Goal: Transaction & Acquisition: Purchase product/service

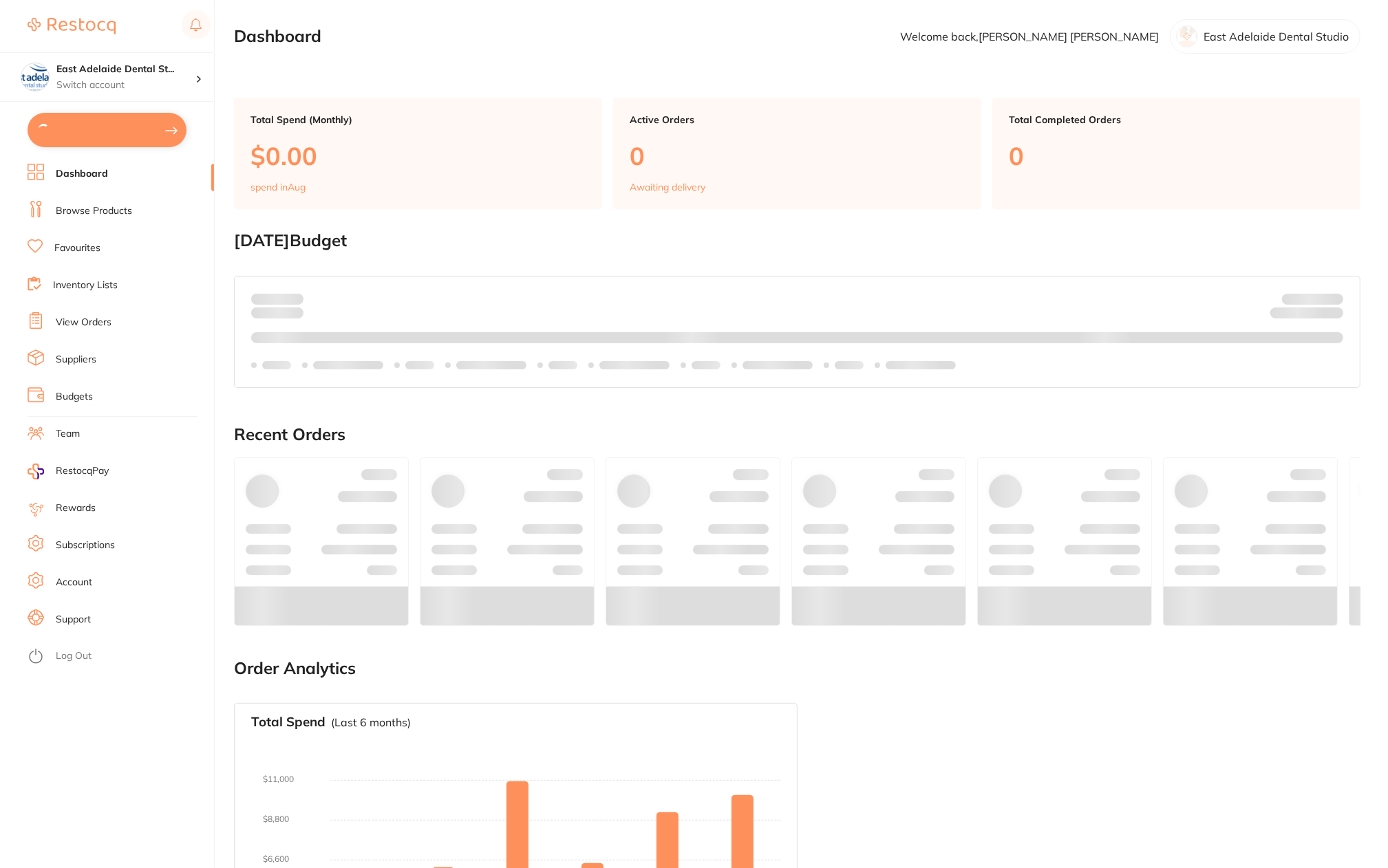
type input "2"
type input "8"
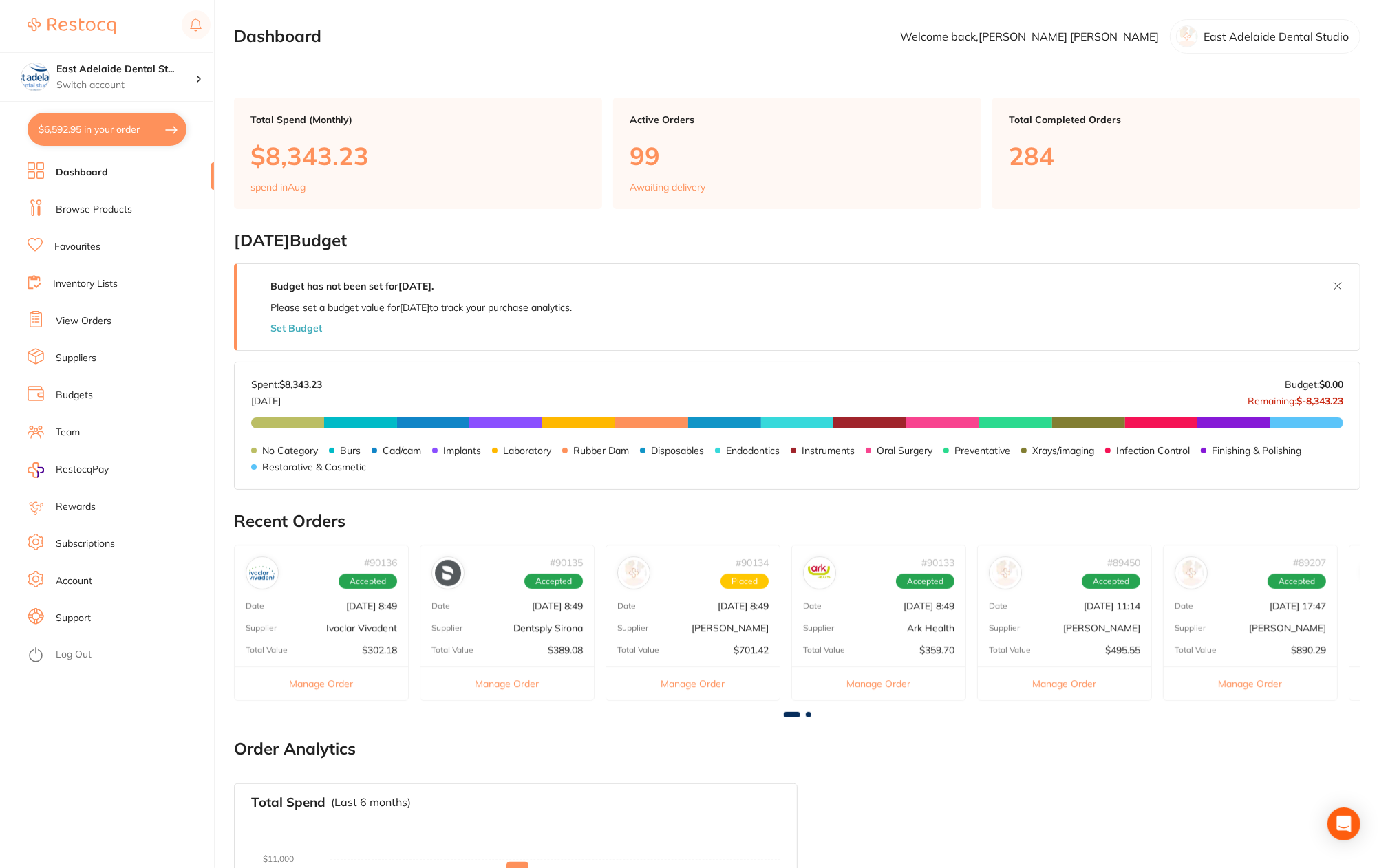
click at [92, 137] on button "$6,592.95 in your order" at bounding box center [106, 129] width 159 height 33
checkbox input "true"
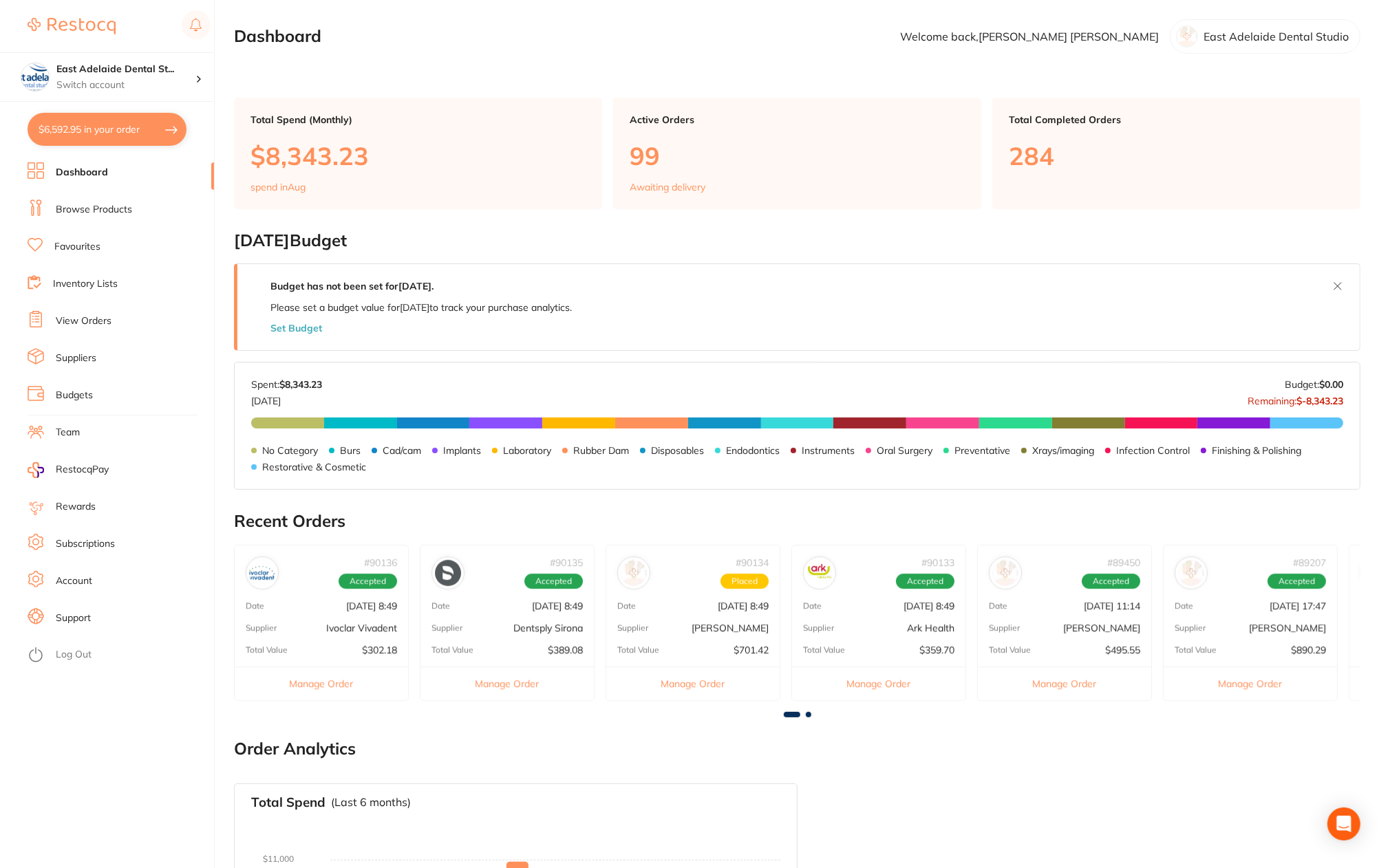
checkbox input "true"
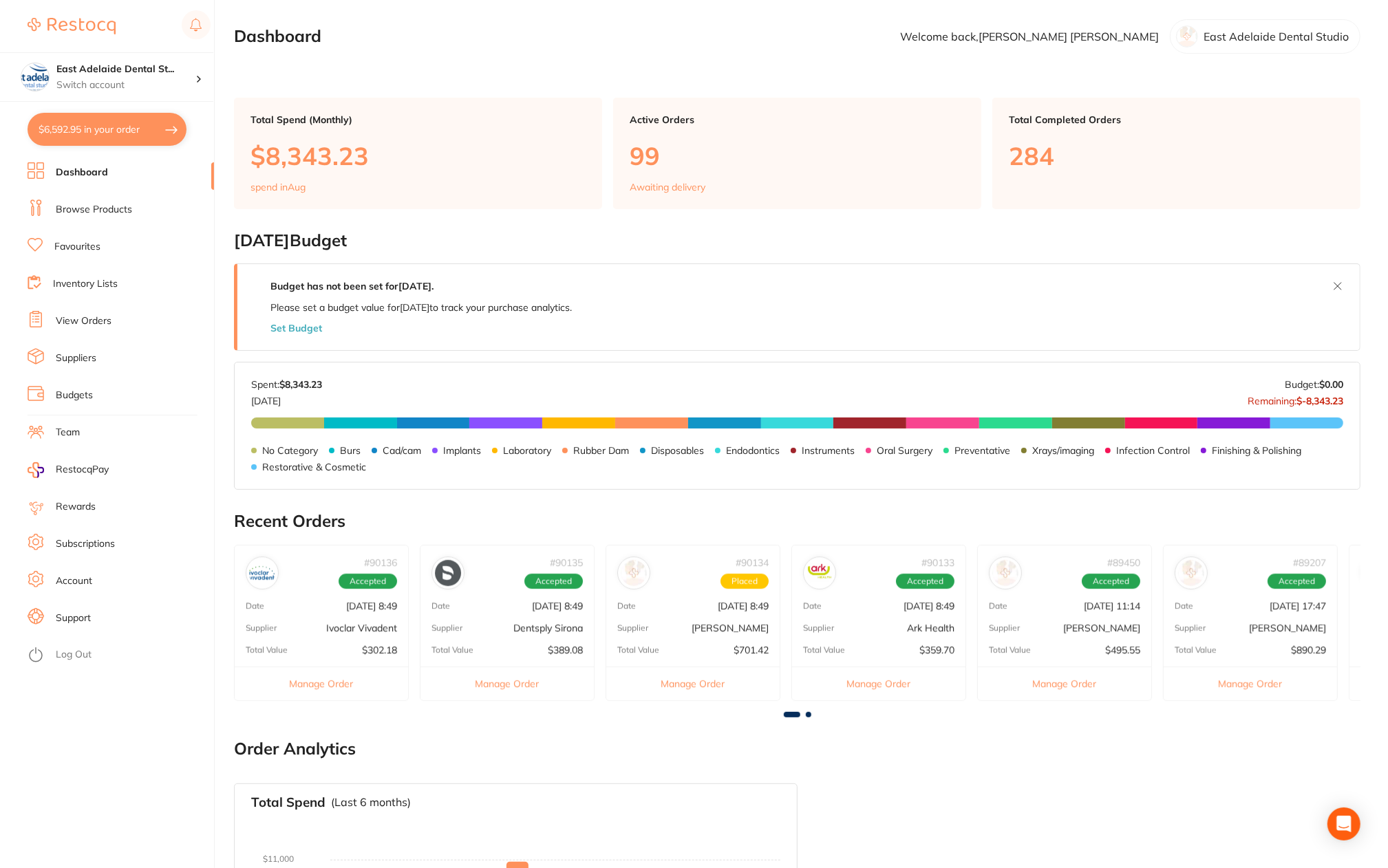
checkbox input "true"
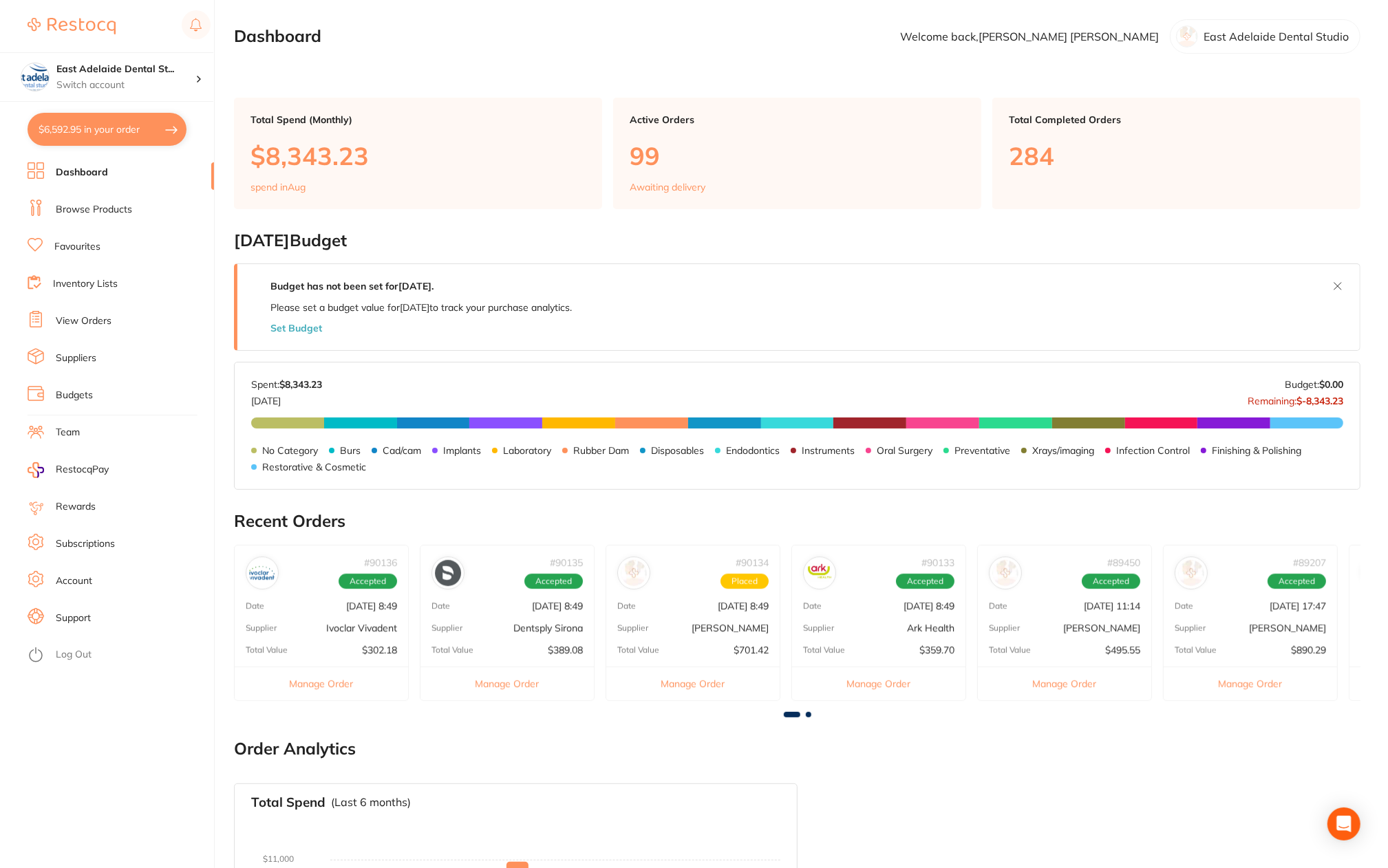
checkbox input "true"
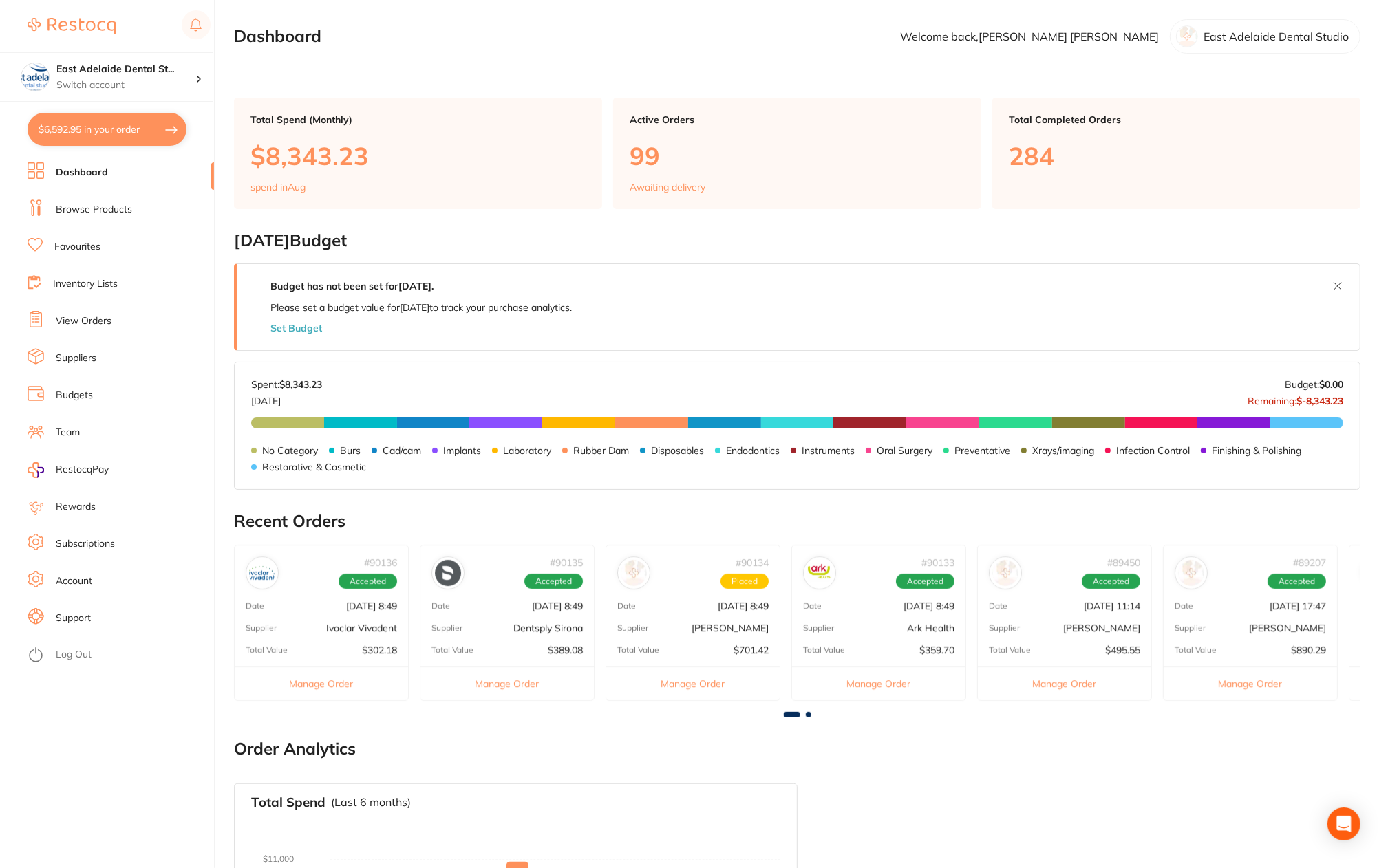
checkbox input "true"
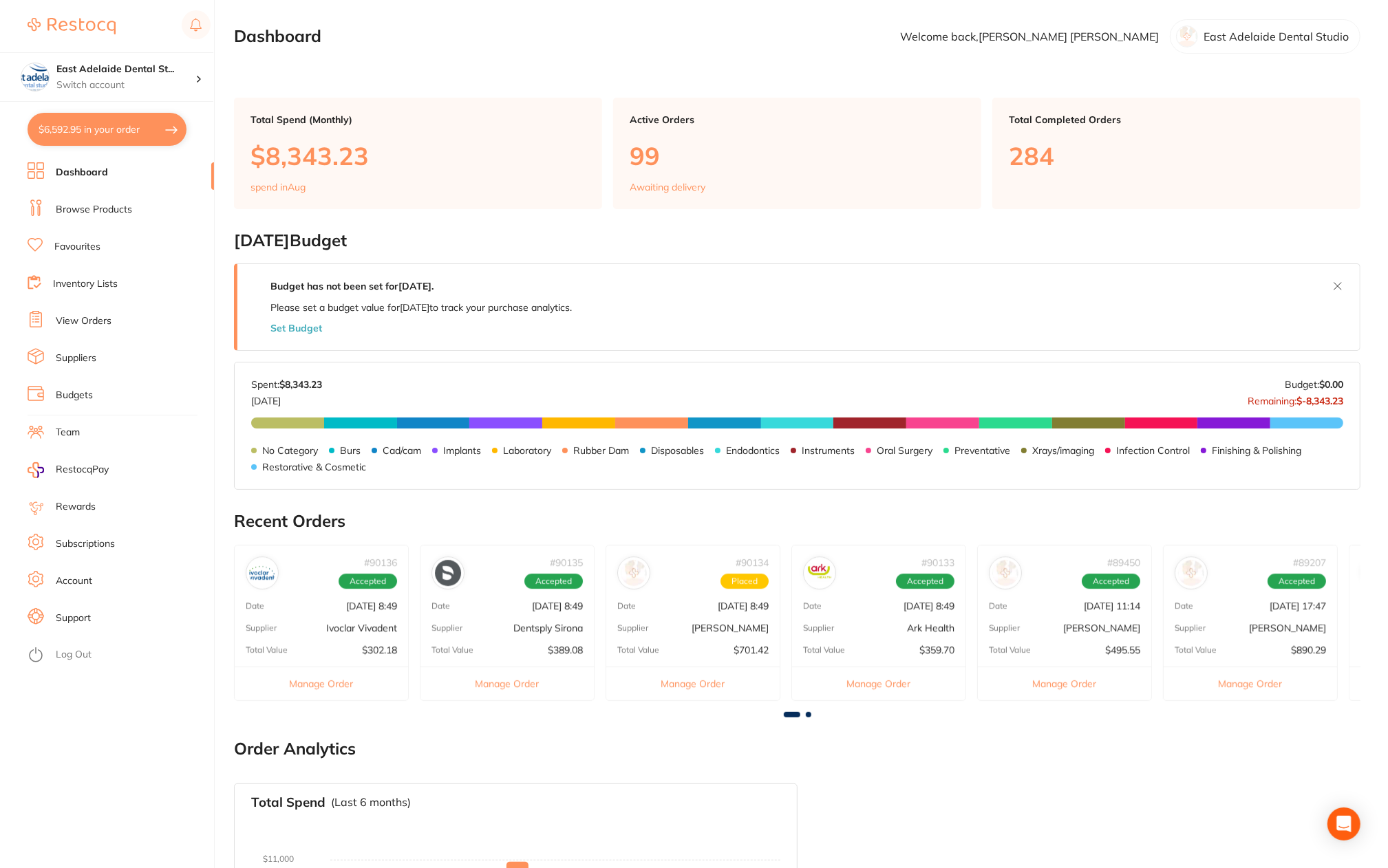
checkbox input "true"
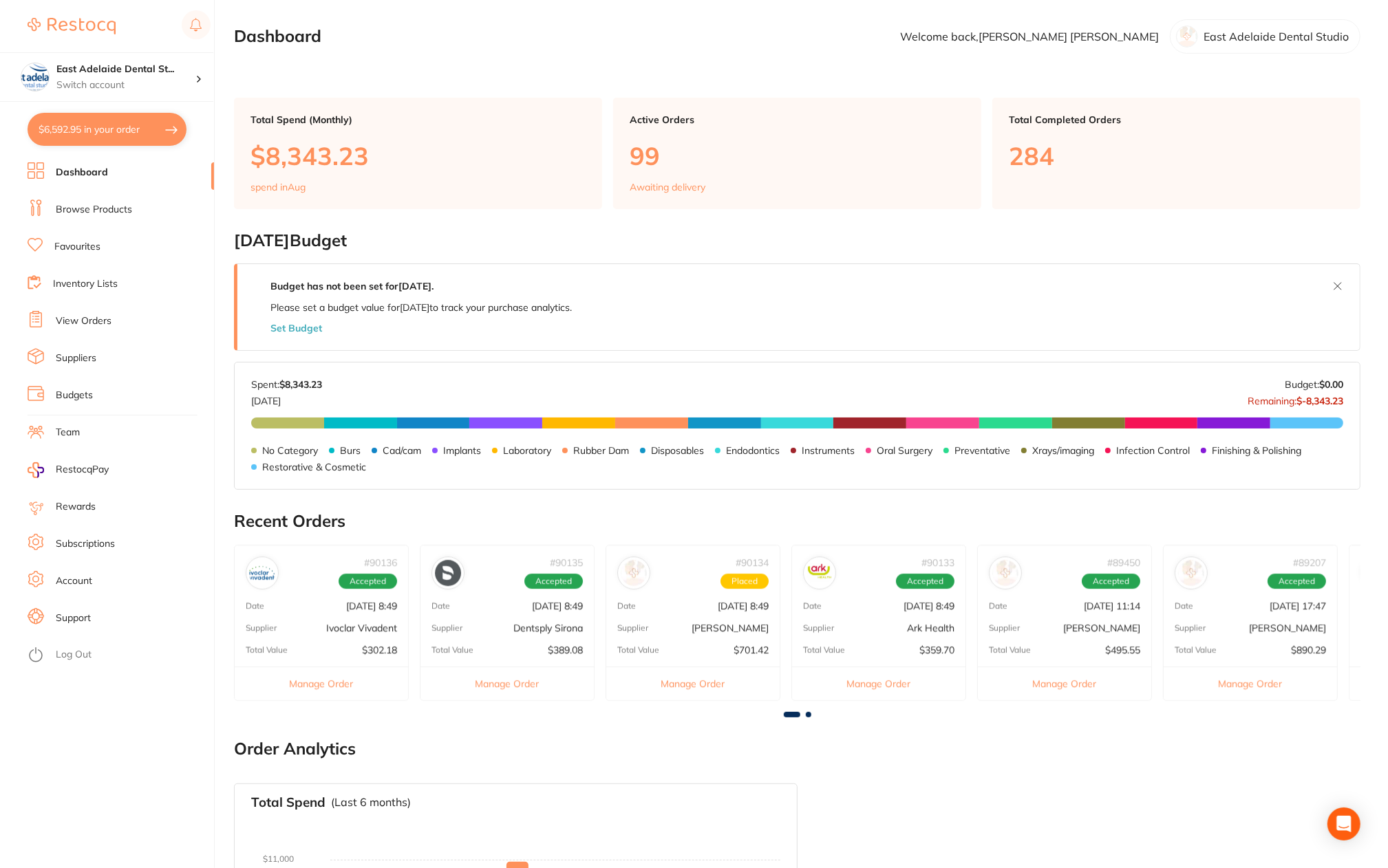
checkbox input "true"
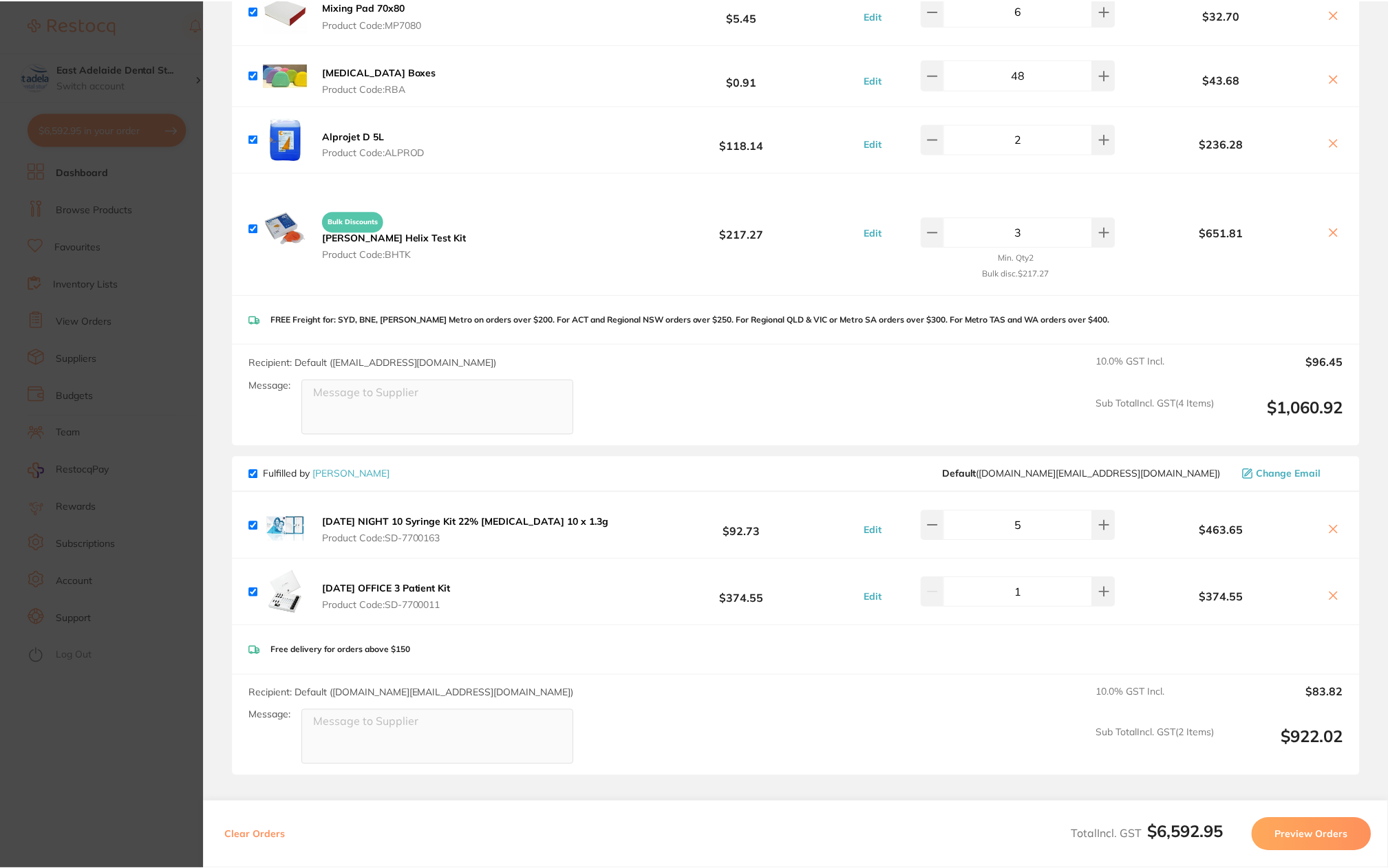
scroll to position [2752, 0]
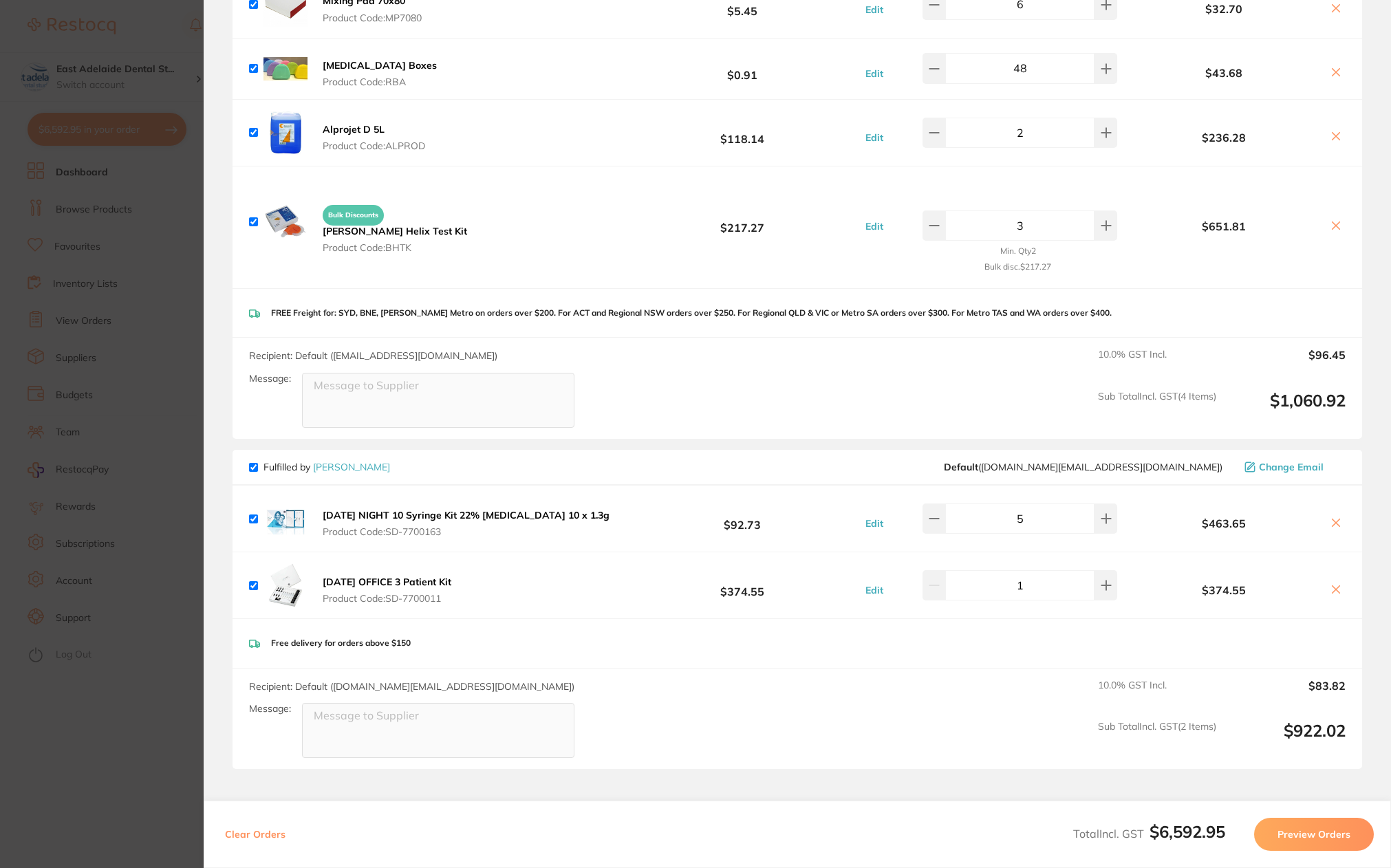
click at [151, 632] on section "Update RRP Set your pre negotiated price for this item. Item Agreed RRP (excl. …" at bounding box center [695, 434] width 1391 height 868
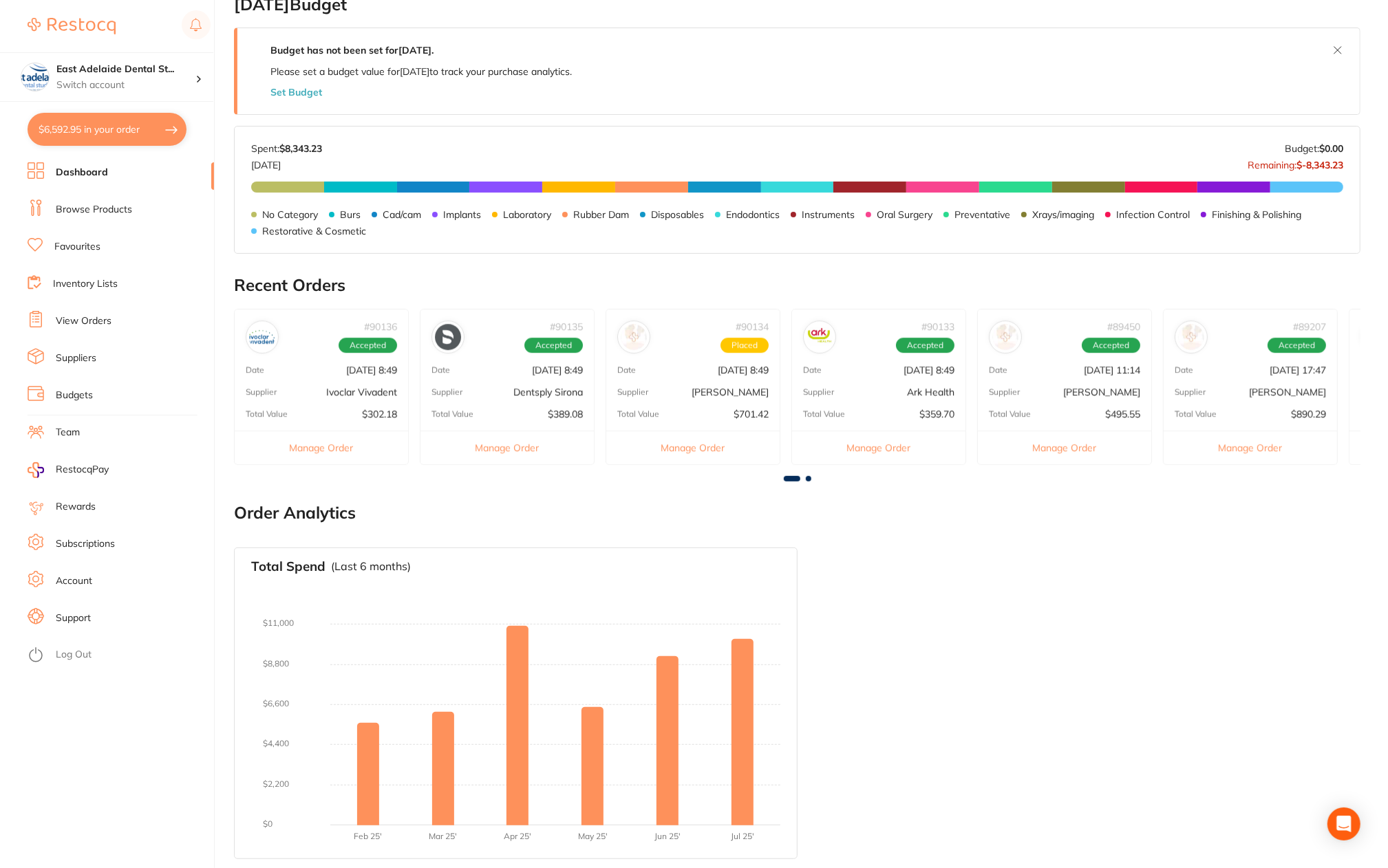
click at [105, 212] on link "Browse Products" at bounding box center [94, 209] width 77 height 14
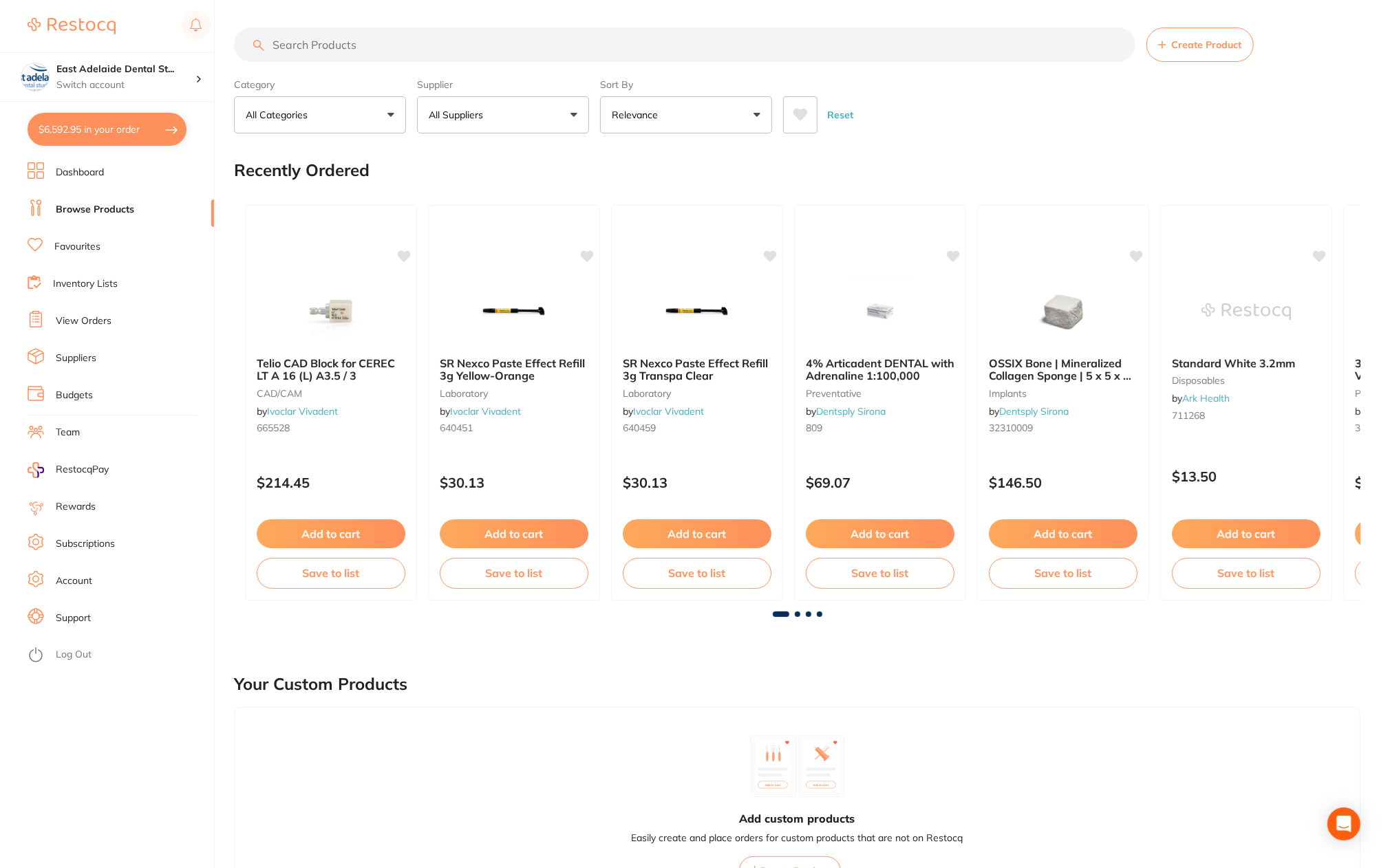
click at [391, 40] on input "search" at bounding box center [685, 44] width 901 height 35
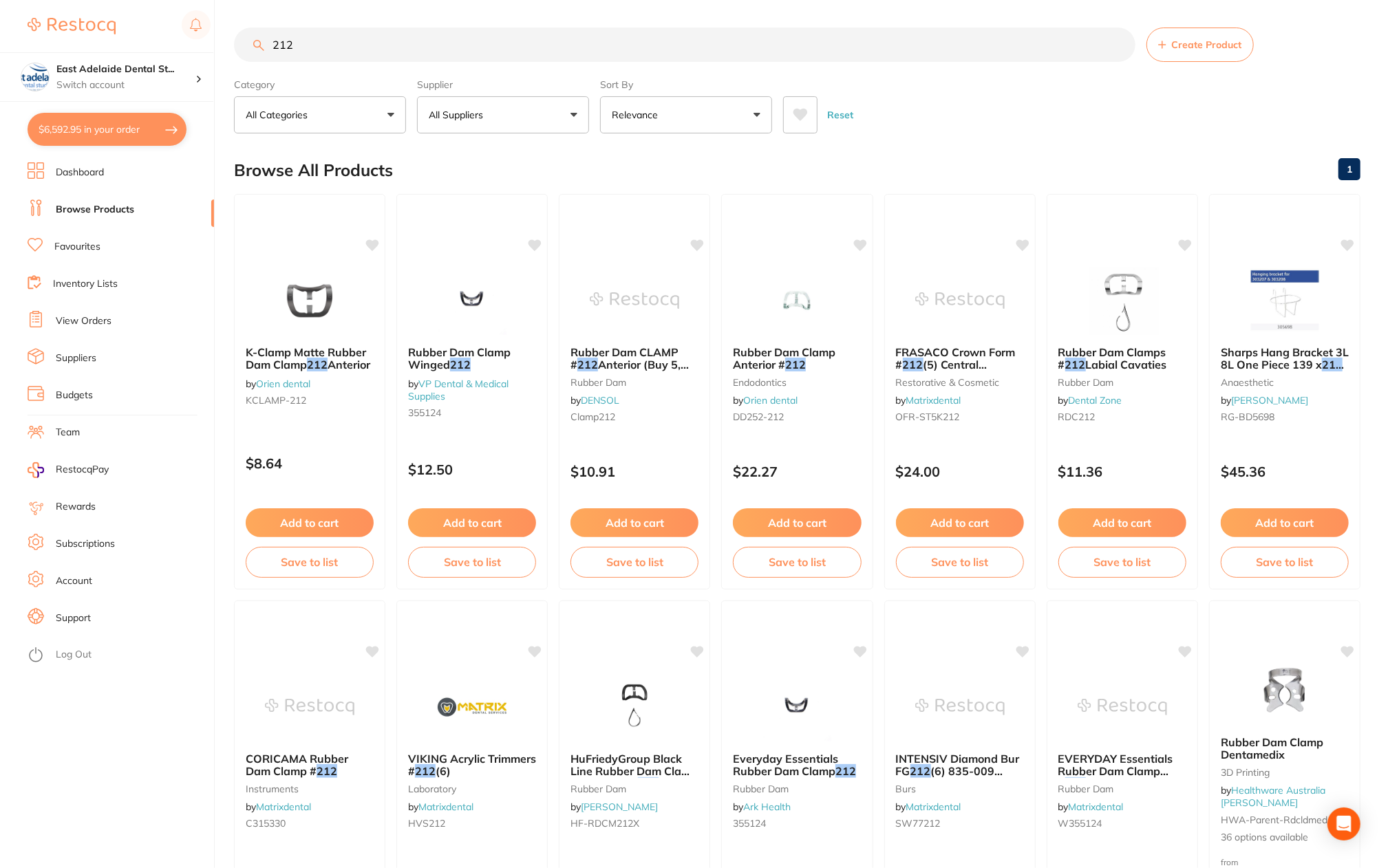
type input "212"
click at [119, 137] on button "$6,592.95 in your order" at bounding box center [106, 129] width 159 height 33
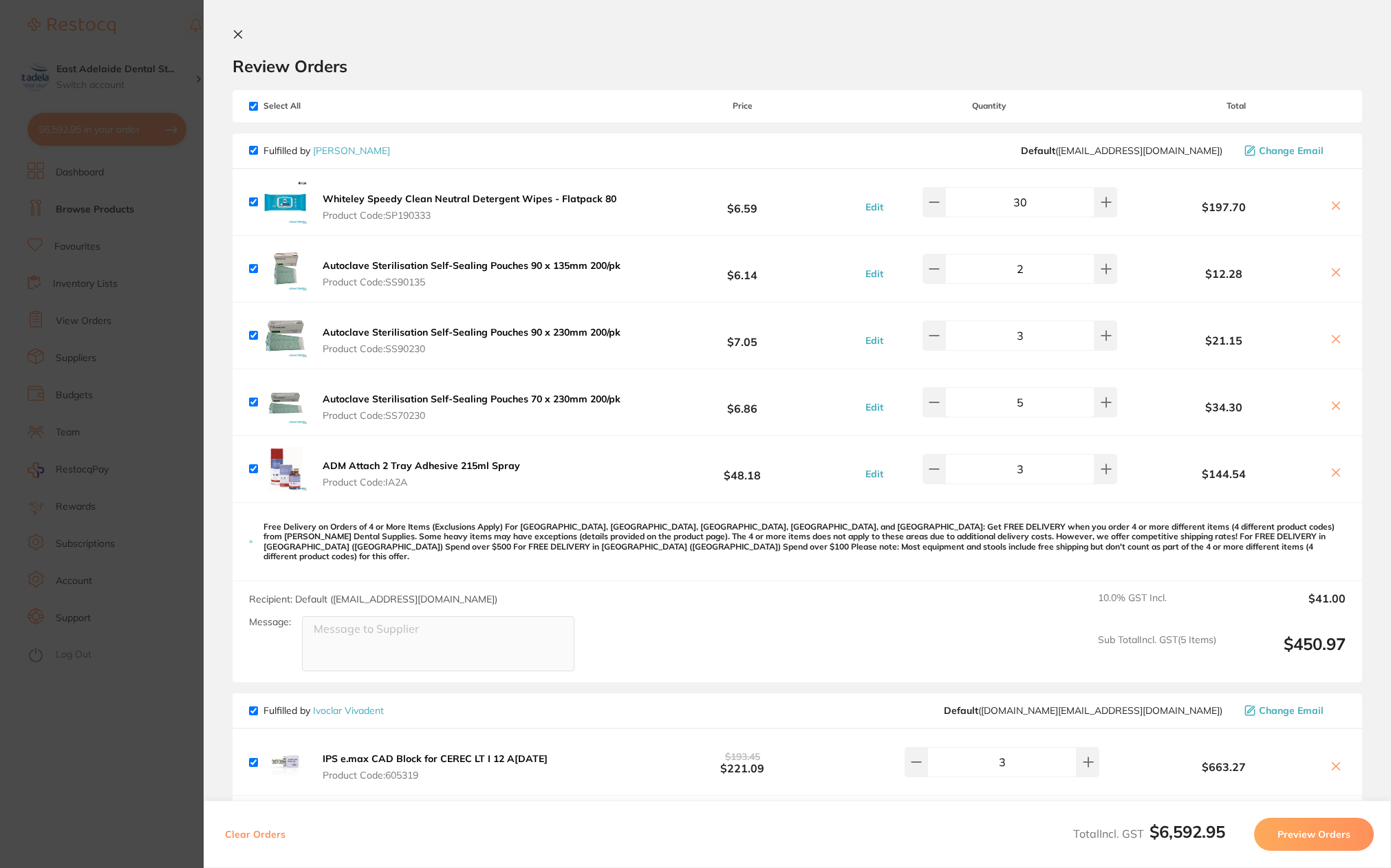
click at [182, 670] on section "Update RRP Set your pre negotiated price for this item. Item Agreed RRP (excl. …" at bounding box center [695, 434] width 1391 height 868
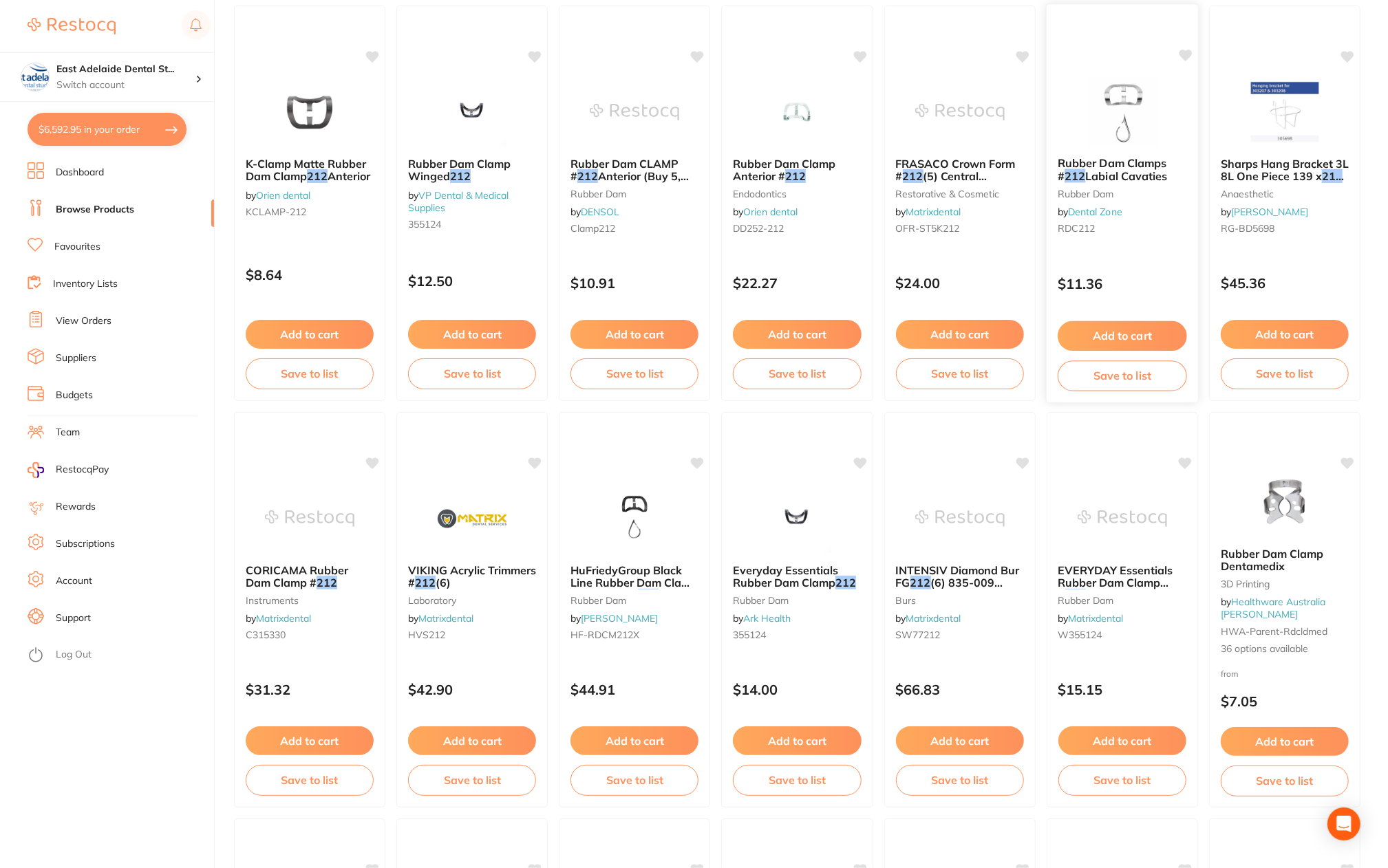
scroll to position [167, 0]
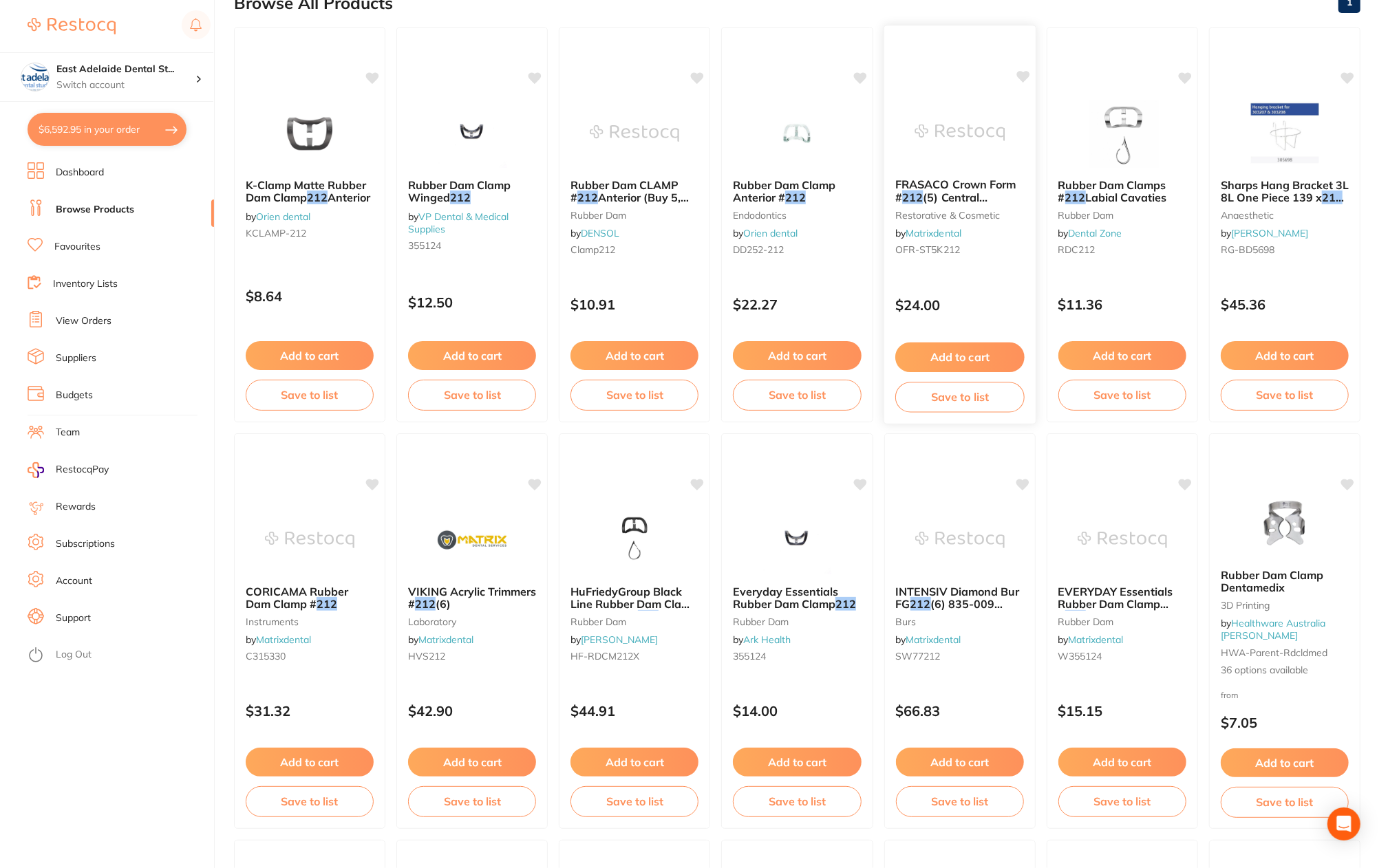
click at [979, 170] on div "FRASACO Crown Form # 212 (5) Central [MEDICAL_DATA] Upper Left restorative & co…" at bounding box center [960, 220] width 152 height 105
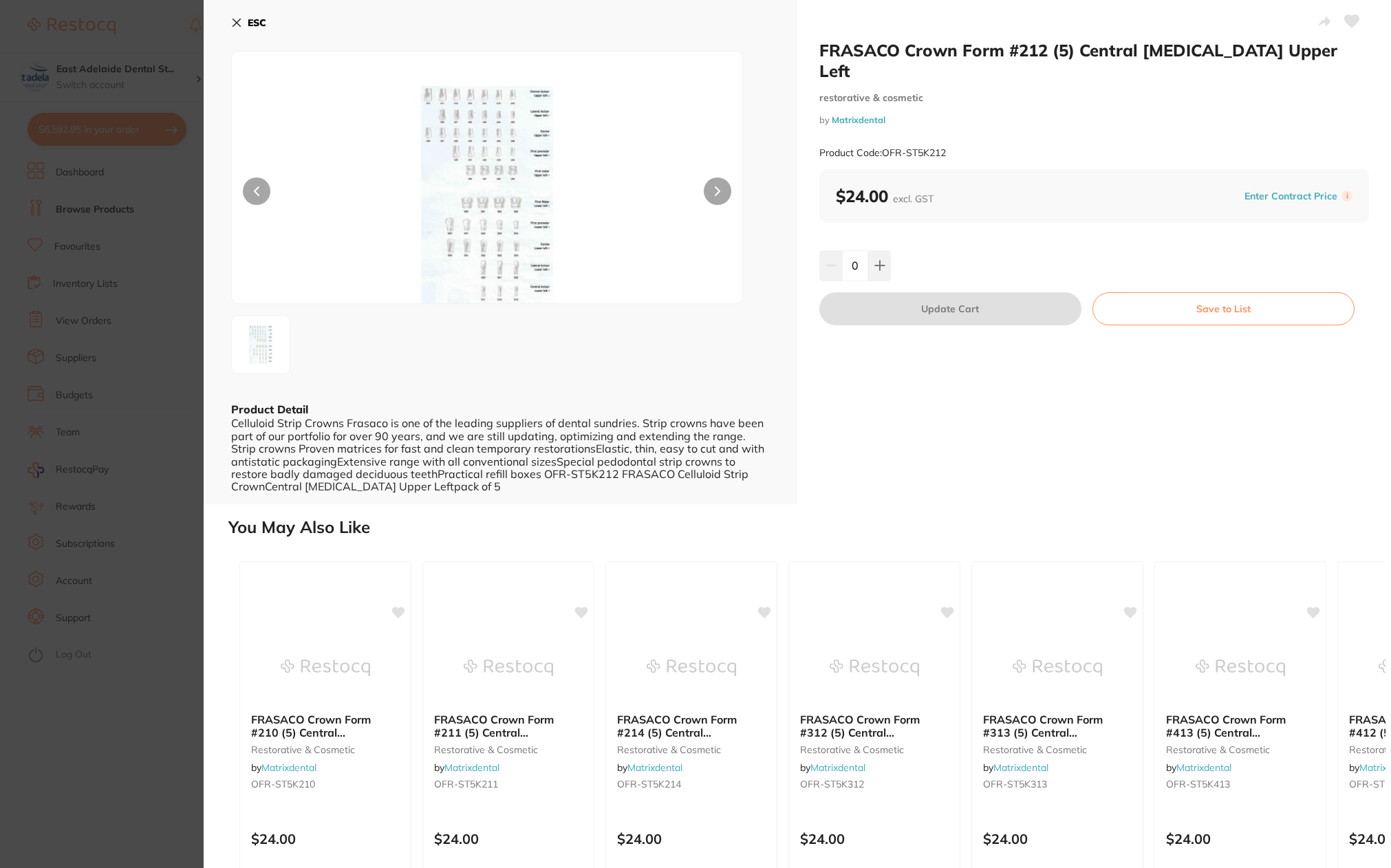
click at [147, 668] on section "FRASACO Crown Form #212 (5) Central [MEDICAL_DATA] Upper Left restorative & cos…" at bounding box center [695, 434] width 1391 height 868
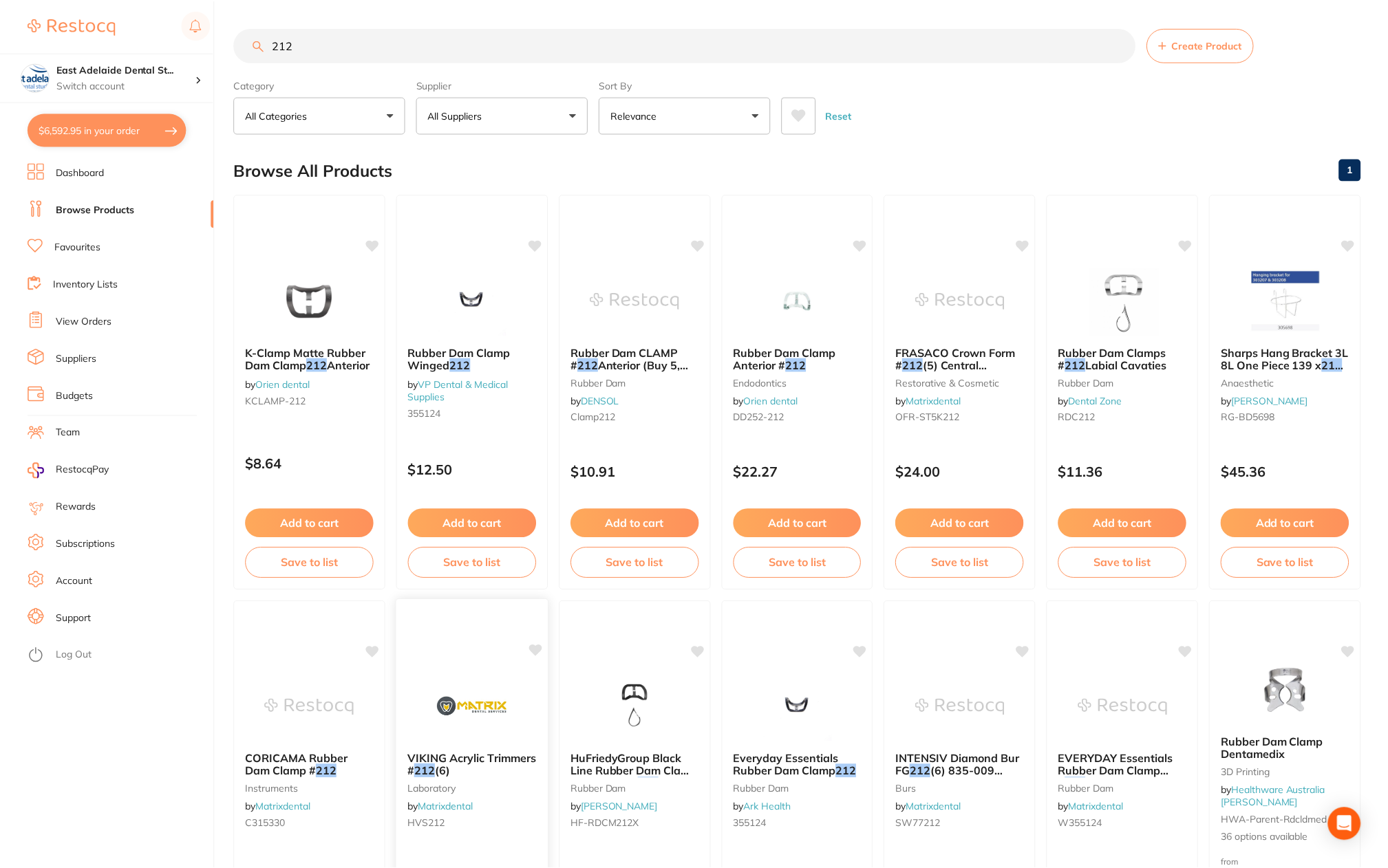
scroll to position [167, 0]
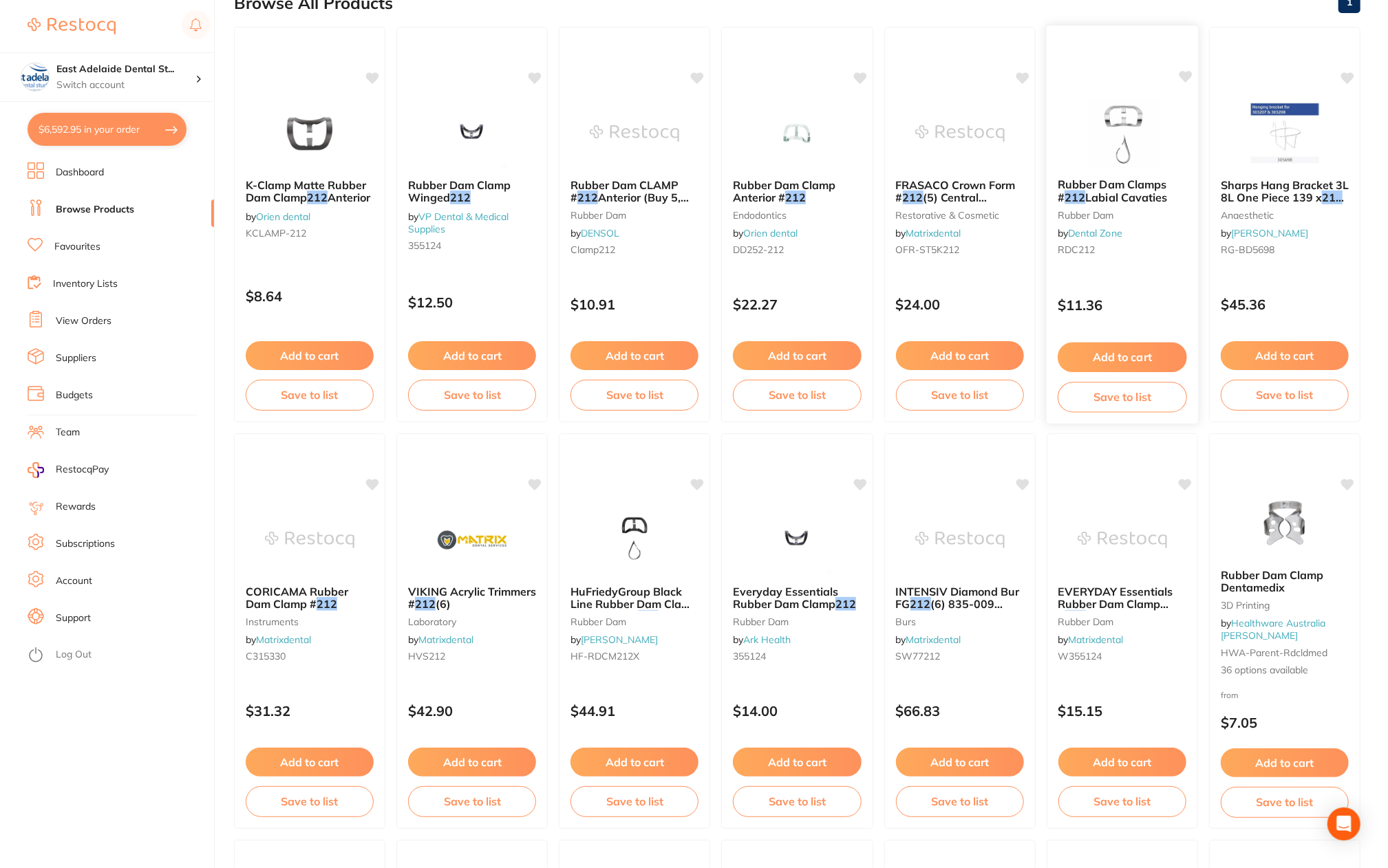
click at [1115, 264] on div "Rubber Dam Clamps # 212 Labial Cavaties Rubber Dam by Dental Zone RDC212" at bounding box center [1123, 220] width 152 height 105
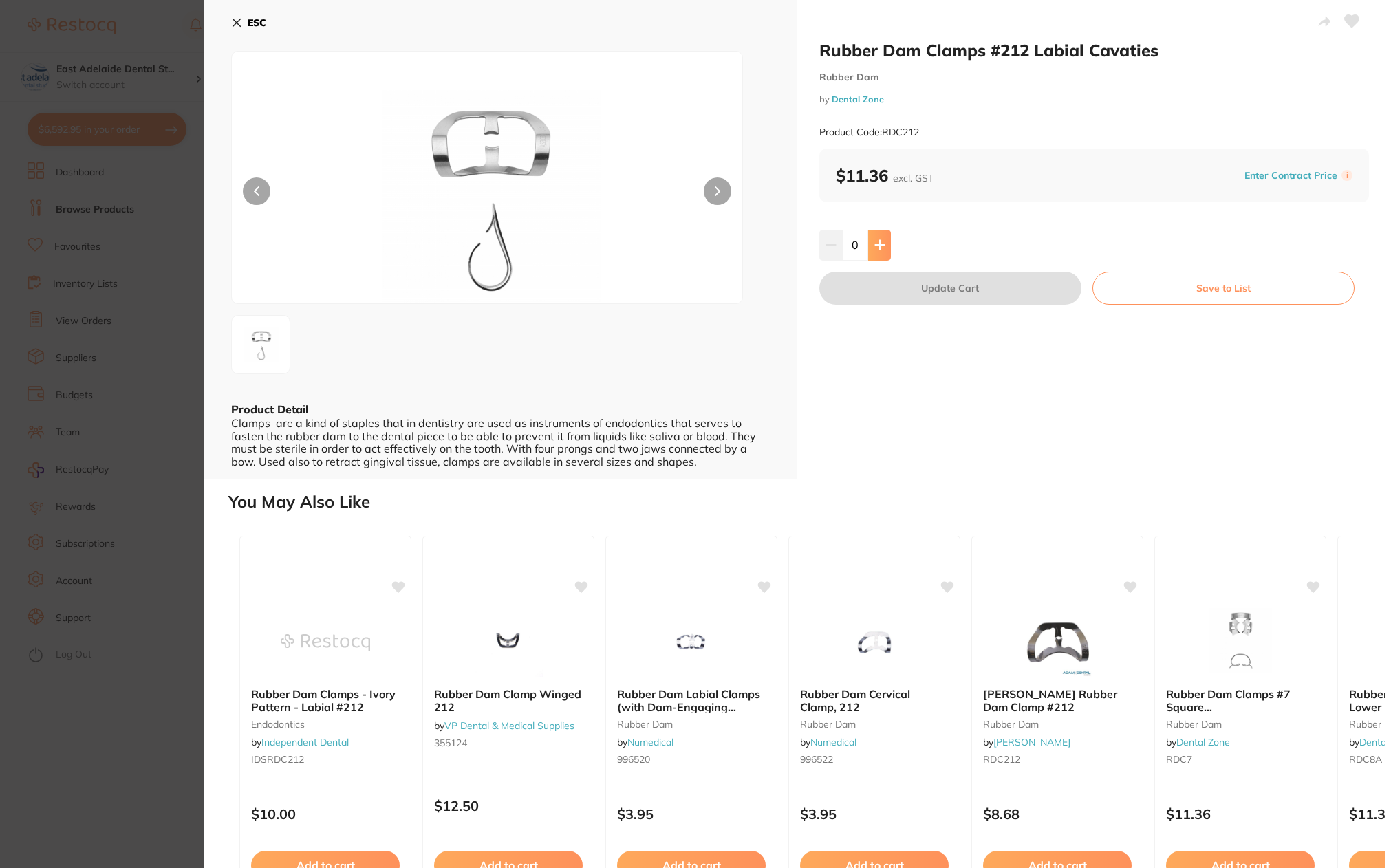
click at [884, 249] on icon at bounding box center [880, 245] width 11 height 11
type input "1"
click at [939, 294] on button "Update Cart" at bounding box center [950, 288] width 262 height 33
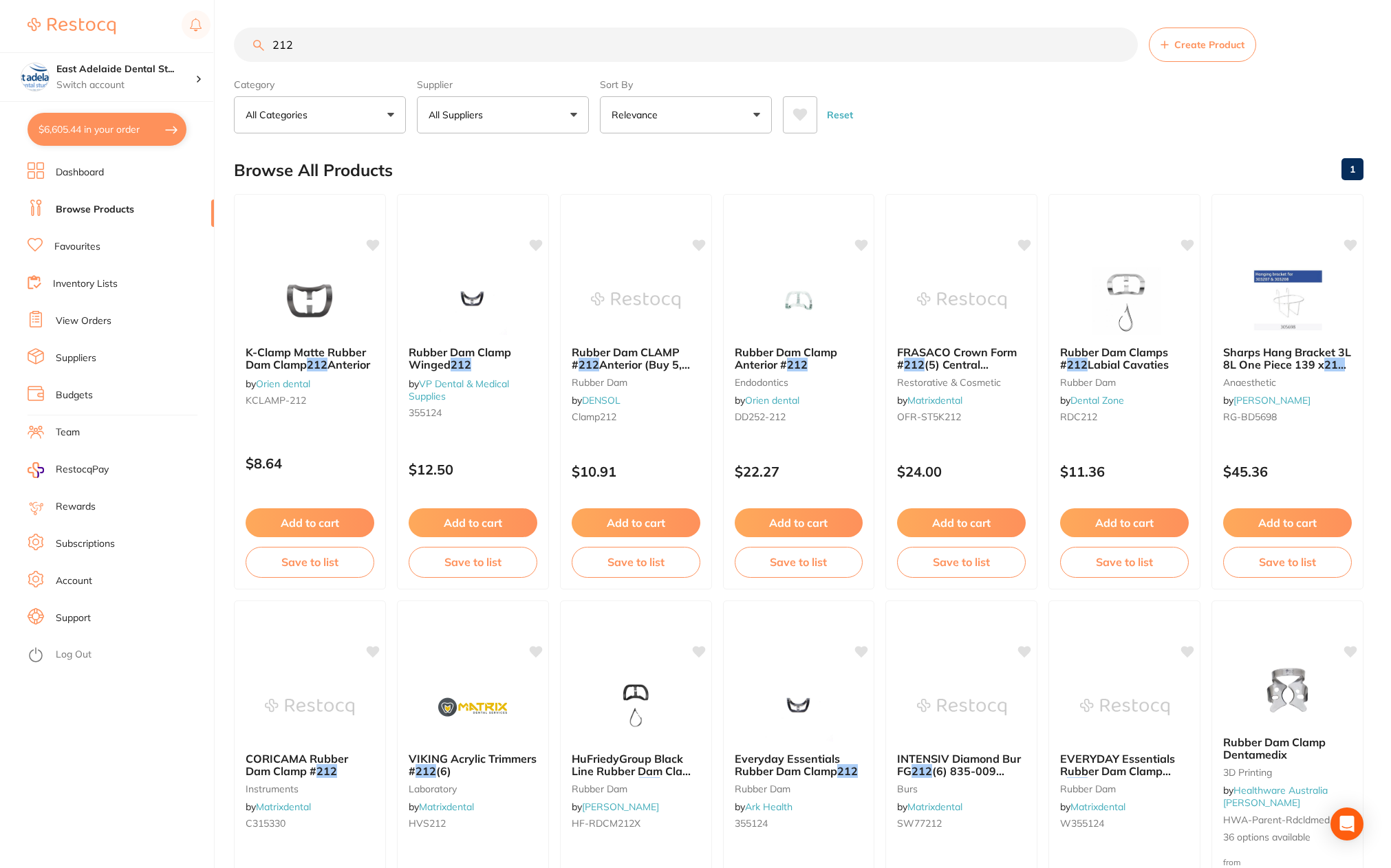
checkbox input "false"
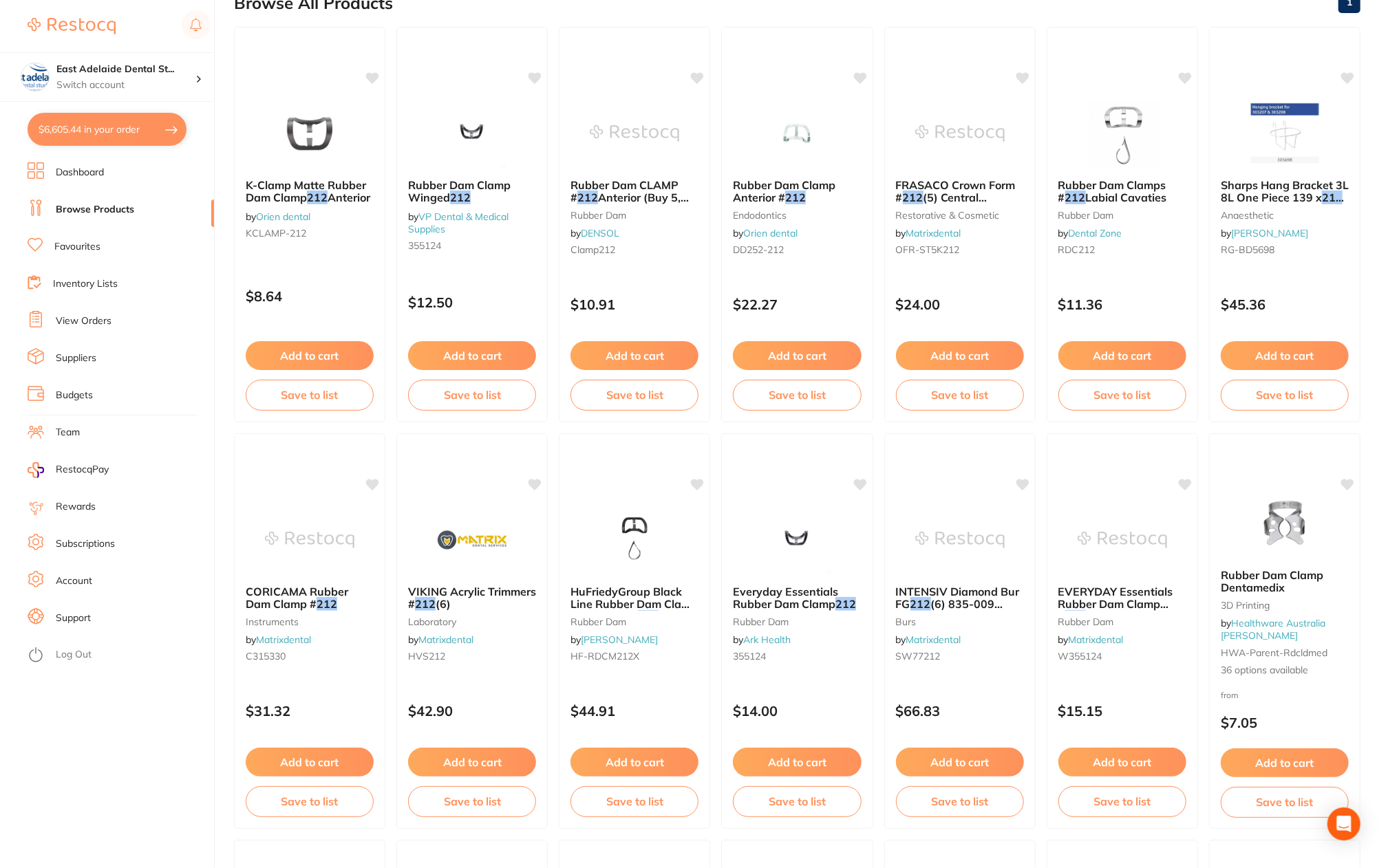
click at [88, 178] on link "Dashboard" at bounding box center [80, 172] width 48 height 14
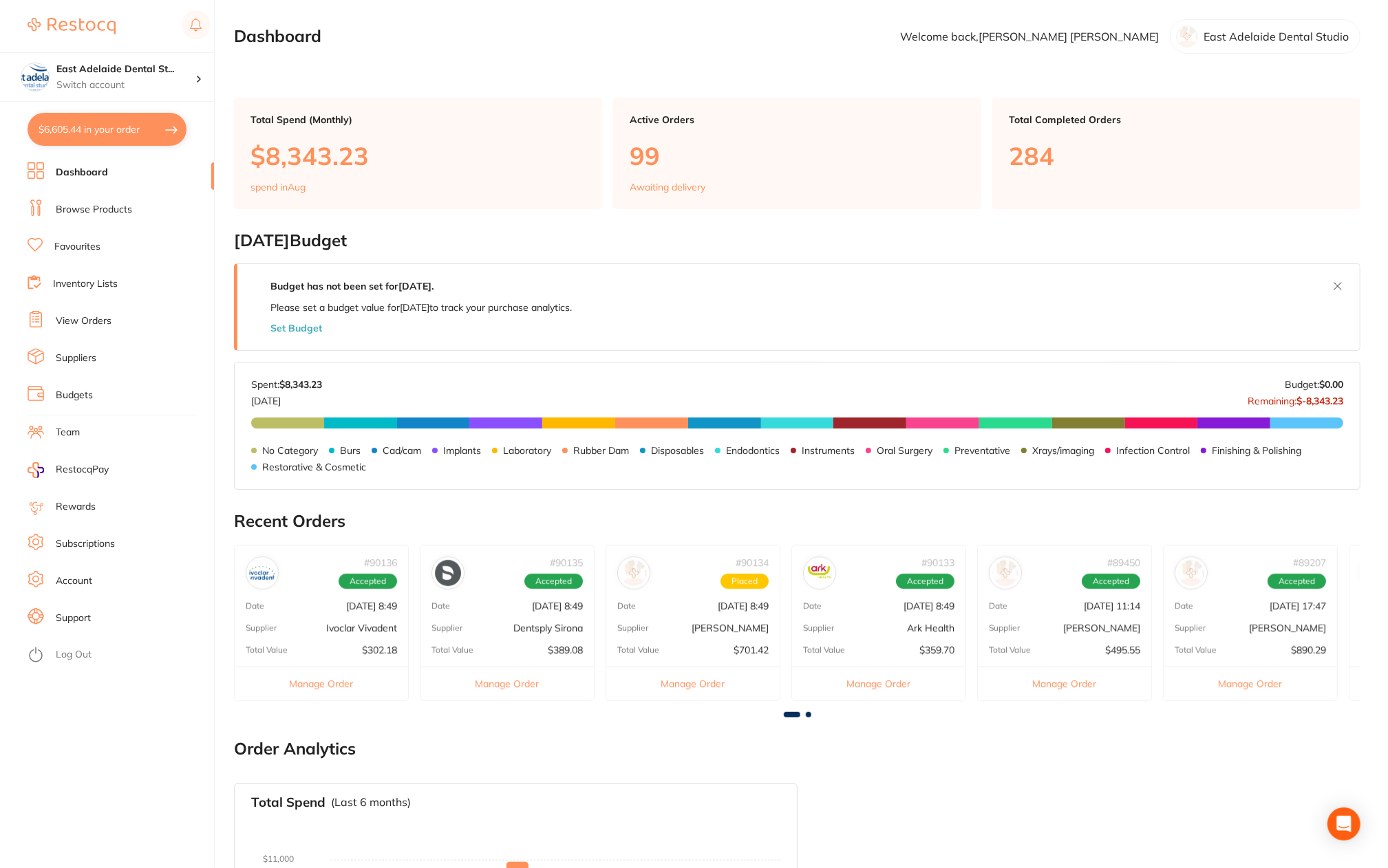
click at [811, 720] on main "Dashboard Welcome back, [PERSON_NAME] East Adelaide Dental Studio Total Spend (…" at bounding box center [811, 553] width 1154 height 1106
click at [808, 712] on span at bounding box center [808, 715] width 6 height 6
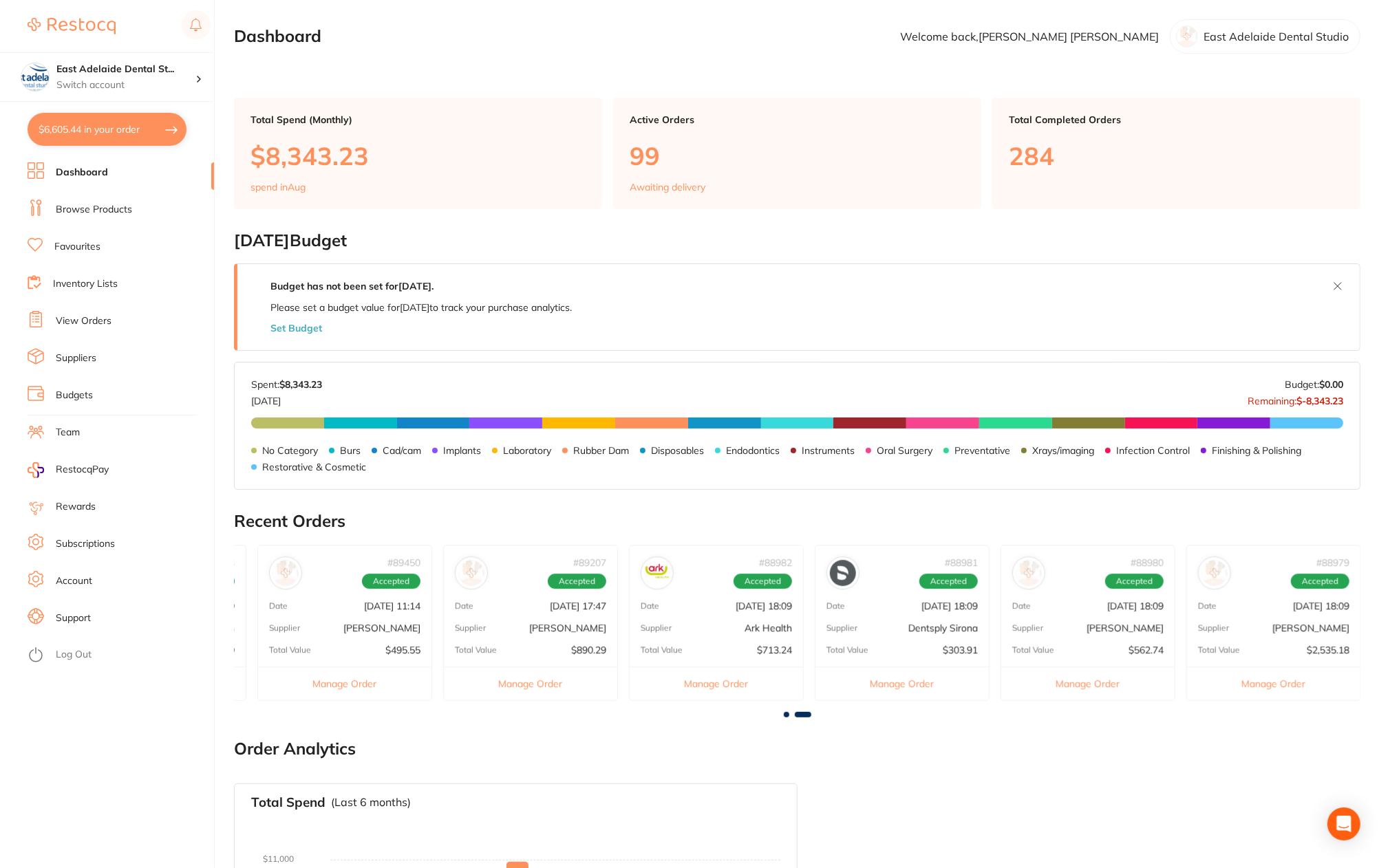
click at [605, 623] on p "[PERSON_NAME]" at bounding box center [568, 628] width 77 height 11
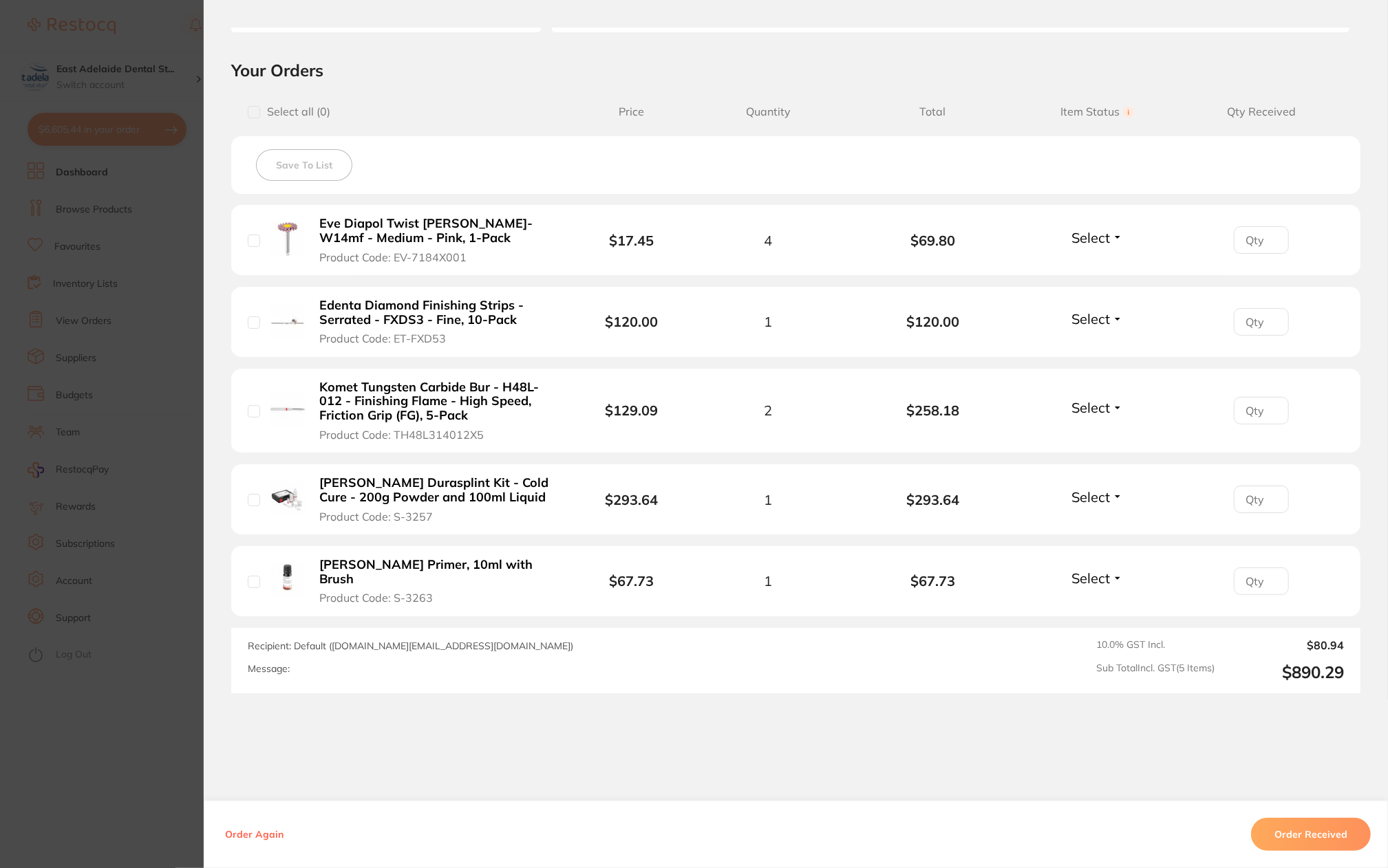
scroll to position [295, 0]
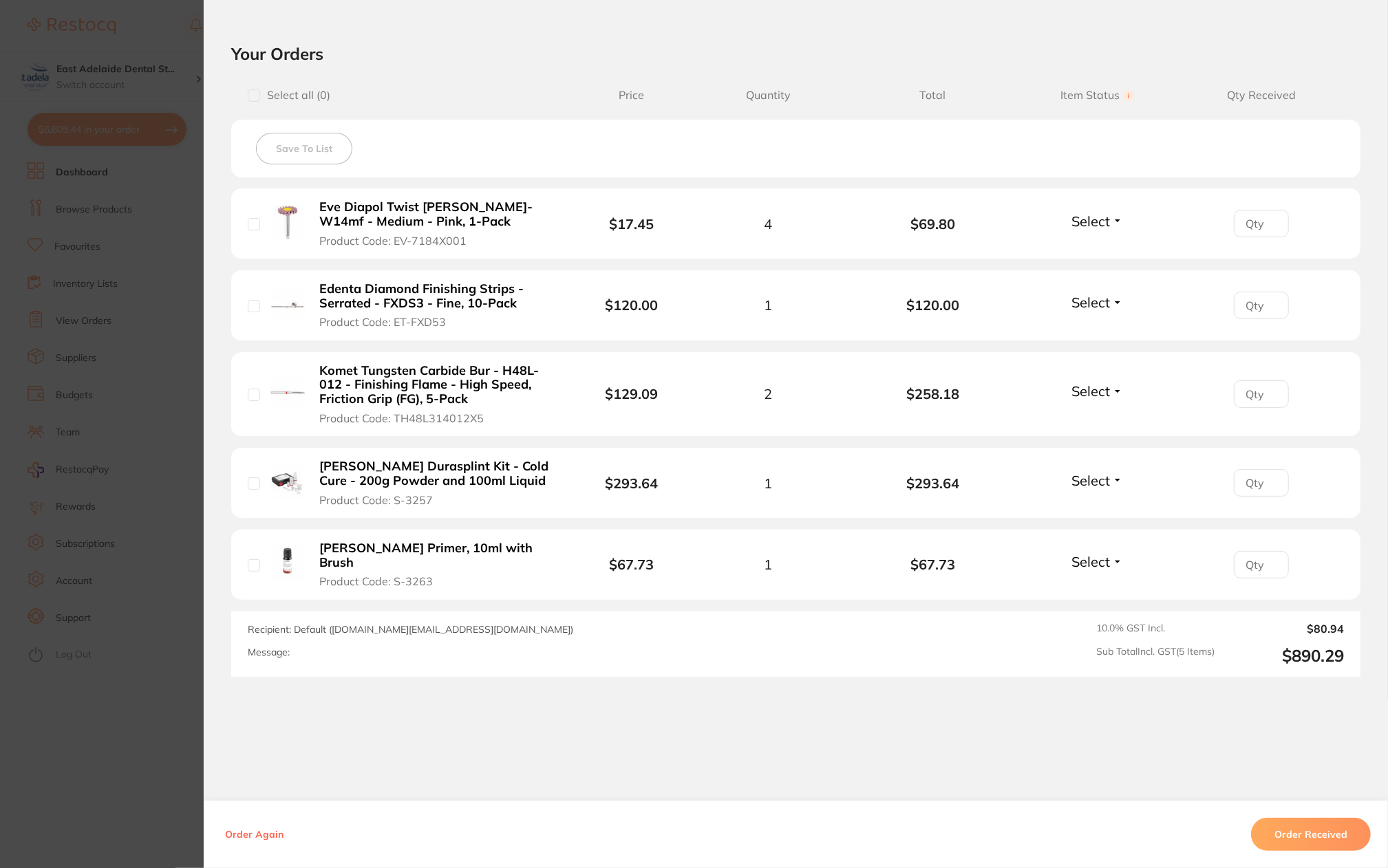
drag, startPoint x: 187, startPoint y: 738, endPoint x: 180, endPoint y: 733, distance: 8.6
click at [182, 734] on section "Order ID: Restocq- 89207 Order Information Accepted Order Order Date [DATE] 17:…" at bounding box center [694, 434] width 1388 height 868
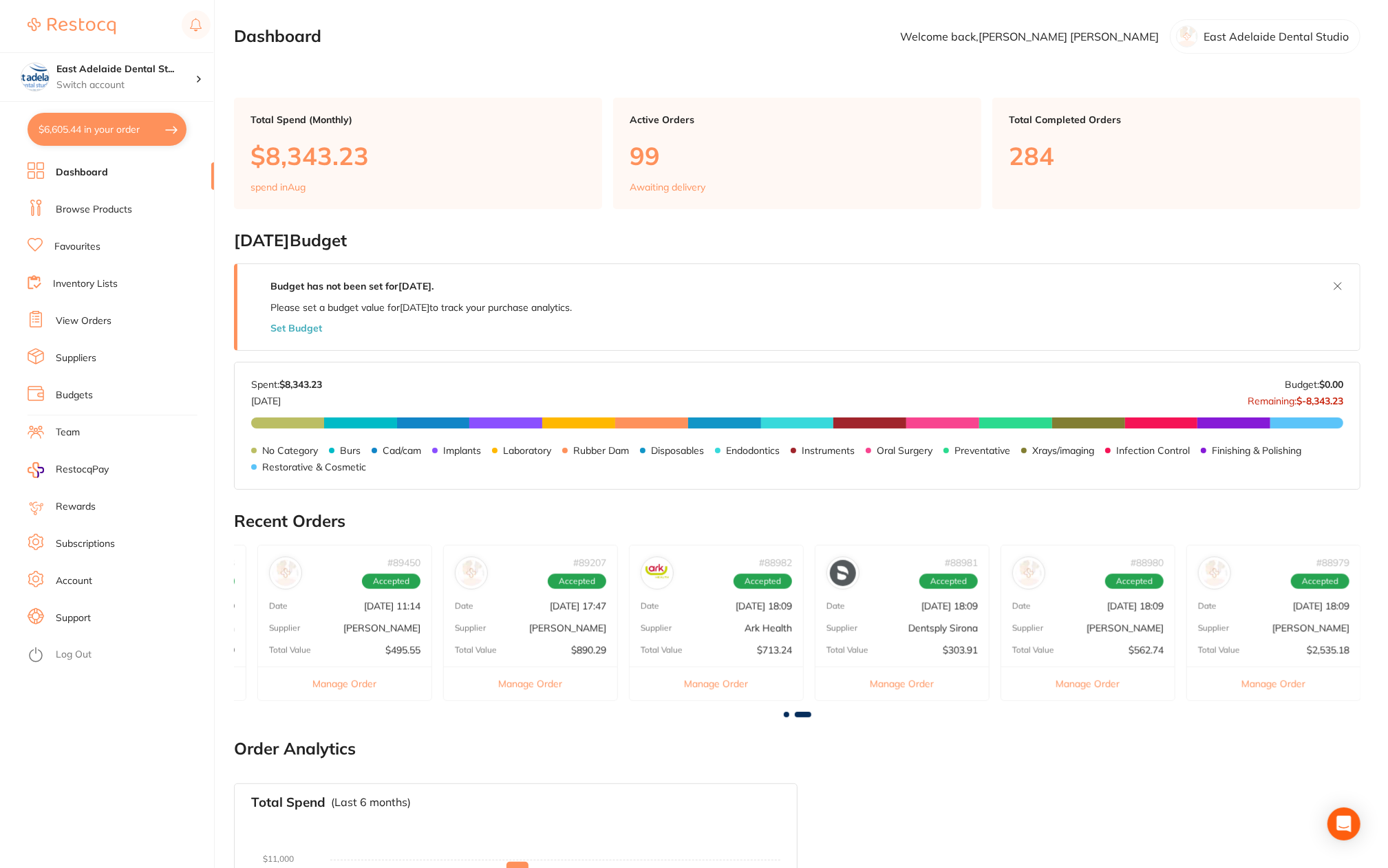
click at [1320, 617] on div "# 88979 Accepted Date [DATE] 18:09 Supplier [PERSON_NAME] Total Value $2,535.18…" at bounding box center [1274, 623] width 175 height 156
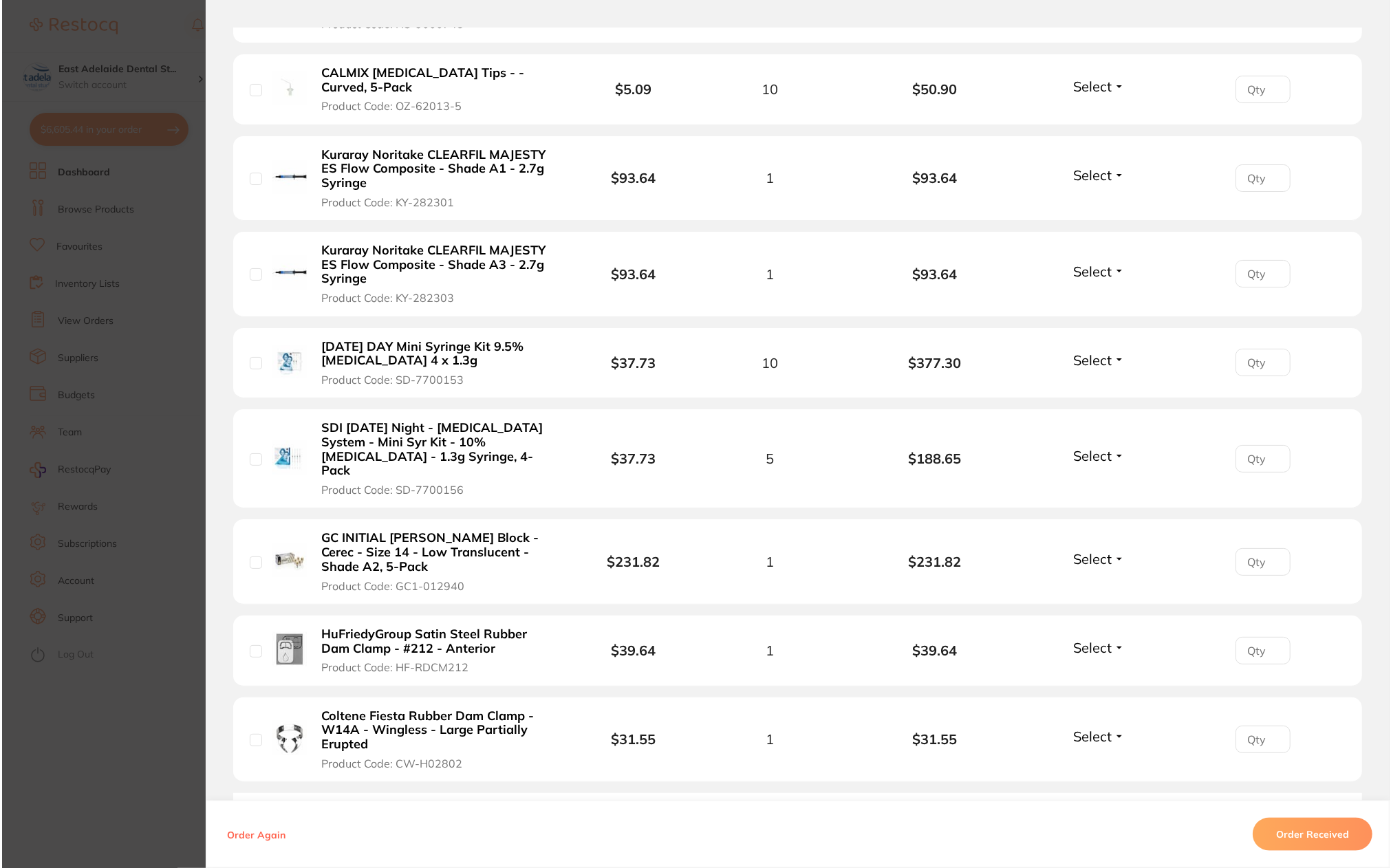
scroll to position [1032, 0]
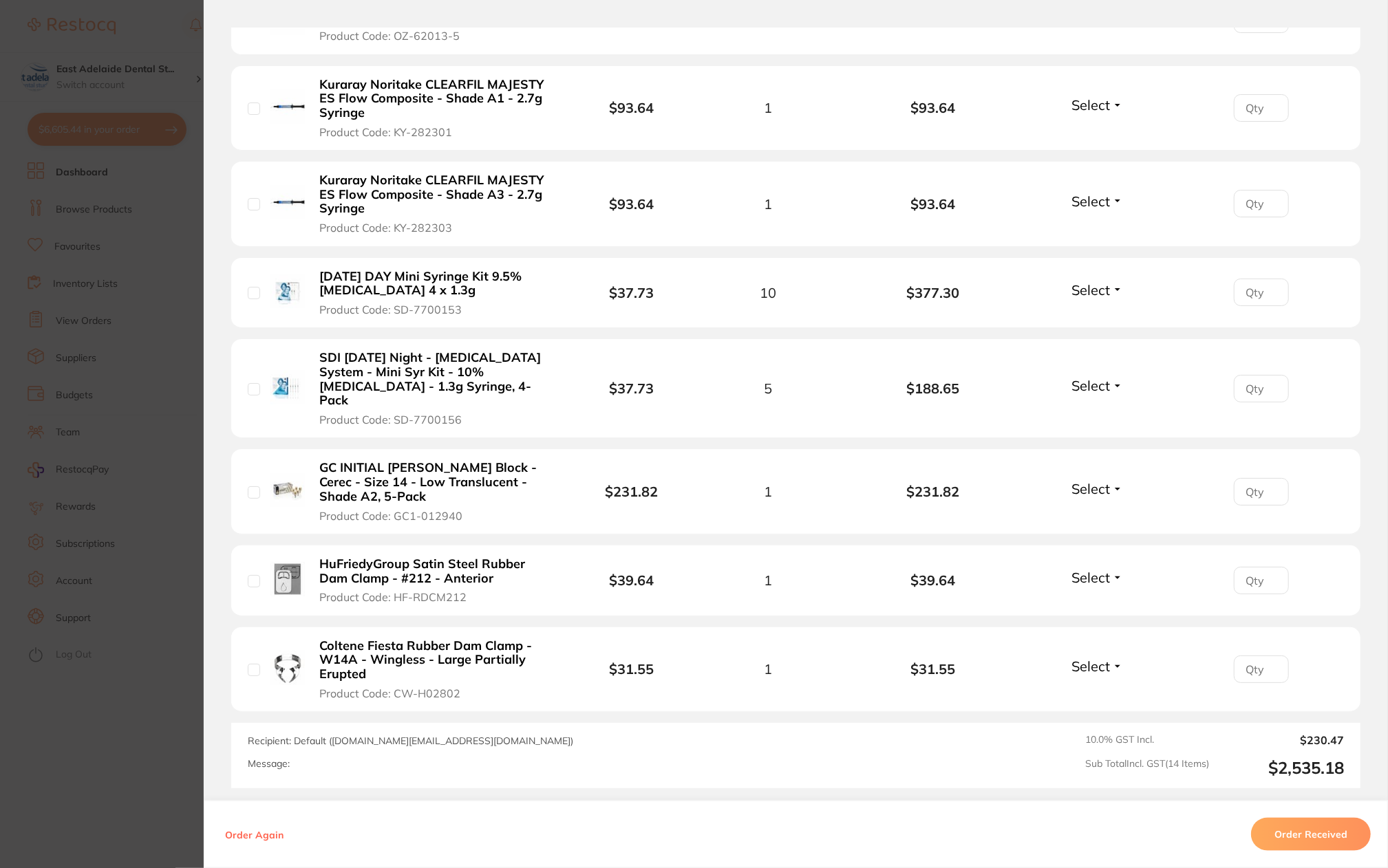
click at [164, 719] on section "Order ID: Restocq- 88979 Order Information Accepted Order Order Date [DATE] 18:…" at bounding box center [694, 434] width 1388 height 868
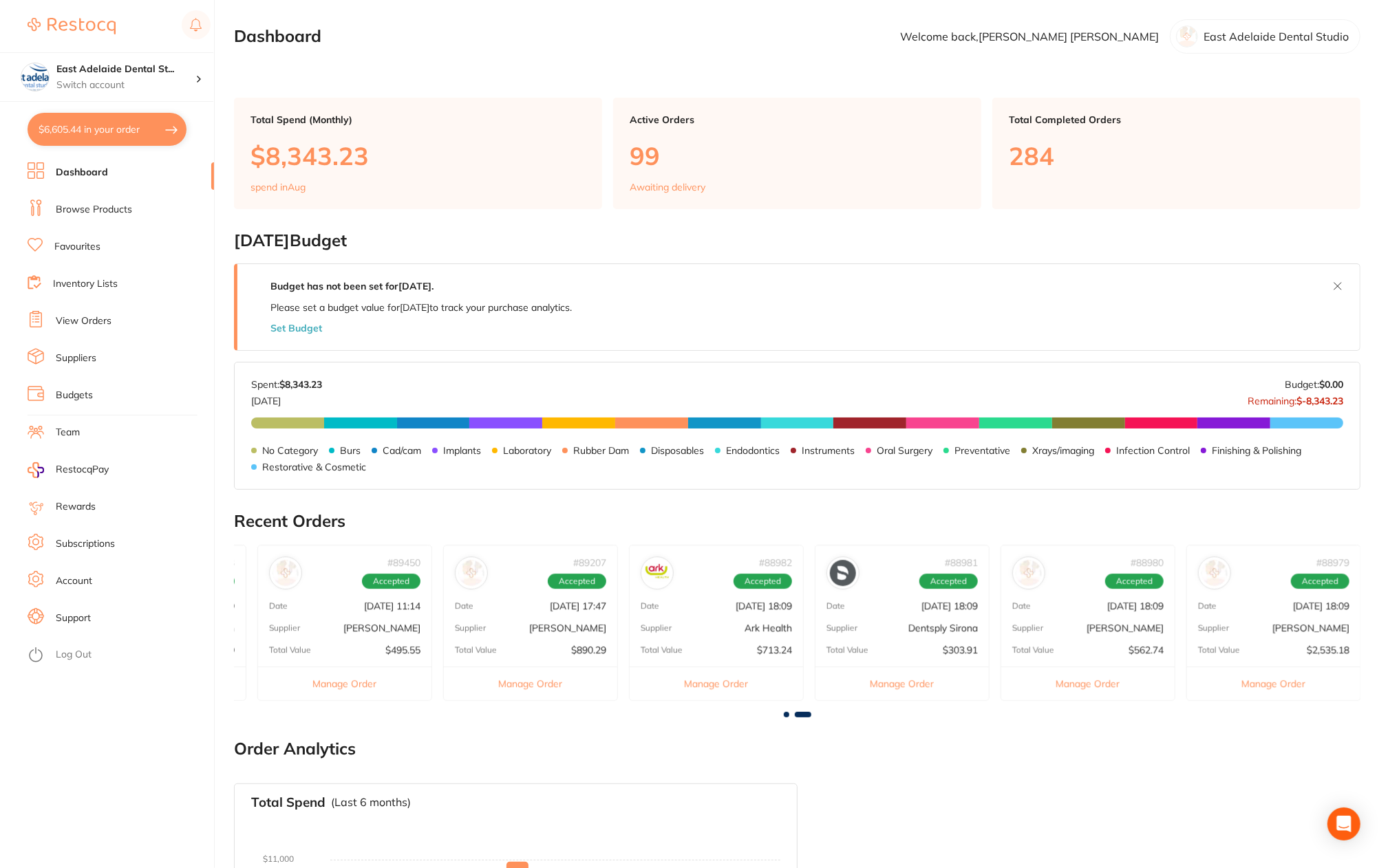
click at [111, 136] on button "$6,605.44 in your order" at bounding box center [106, 129] width 159 height 33
checkbox input "true"
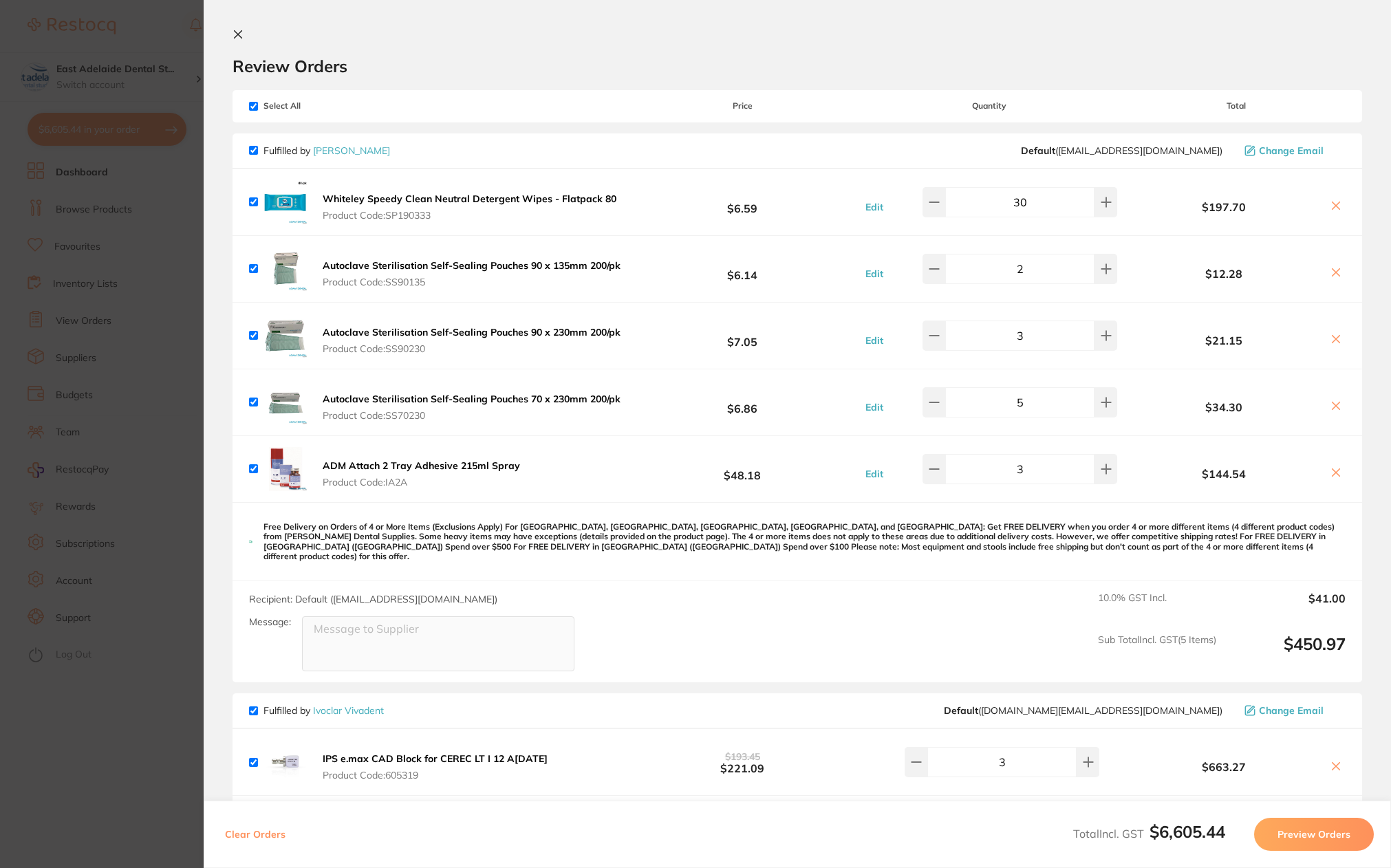
scroll to position [0, 0]
click at [128, 763] on section "Update RRP Set your pre negotiated price for this item. Item Agreed RRP (excl. …" at bounding box center [695, 434] width 1391 height 868
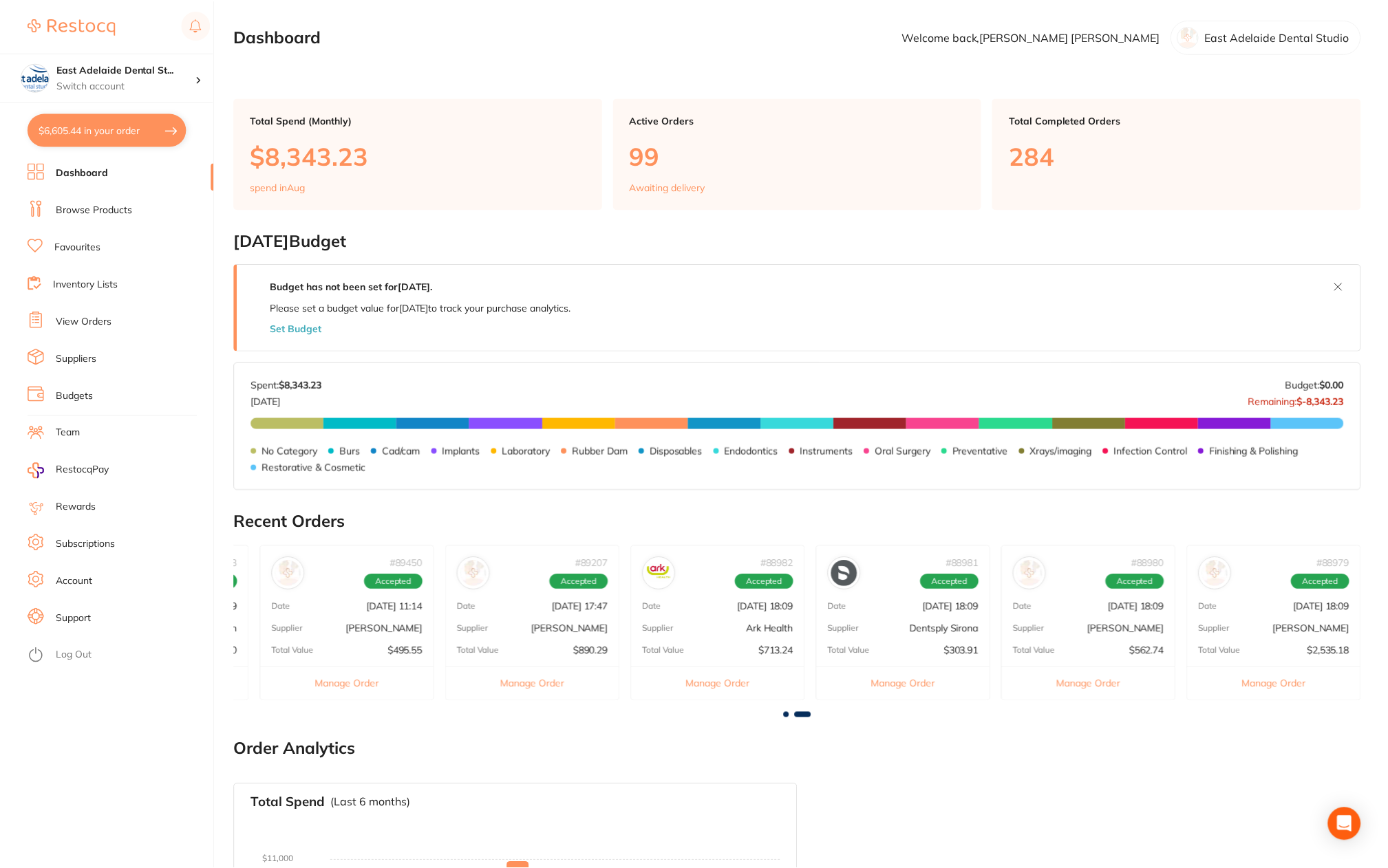
scroll to position [167, 0]
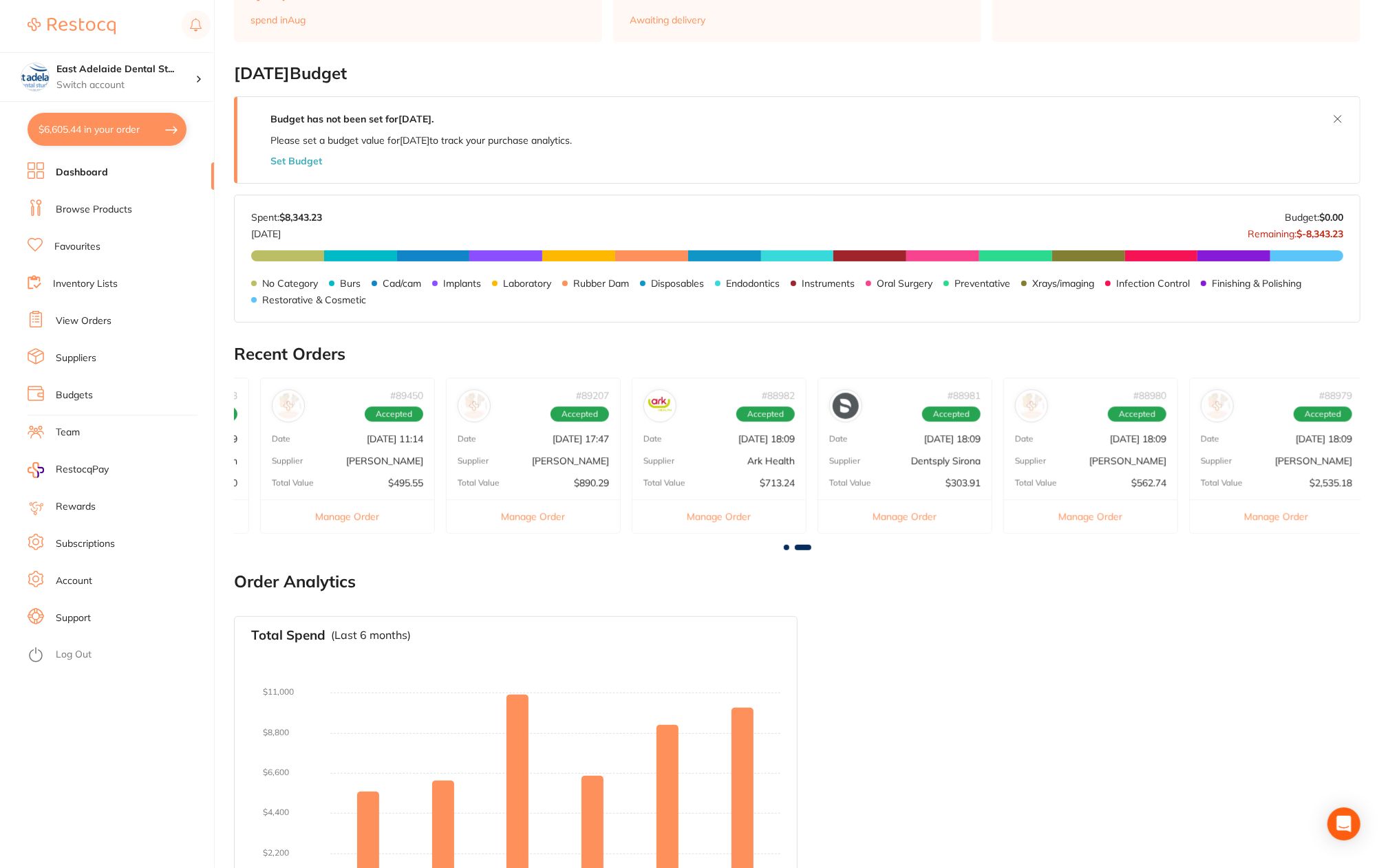
click at [96, 207] on link "Browse Products" at bounding box center [94, 209] width 77 height 14
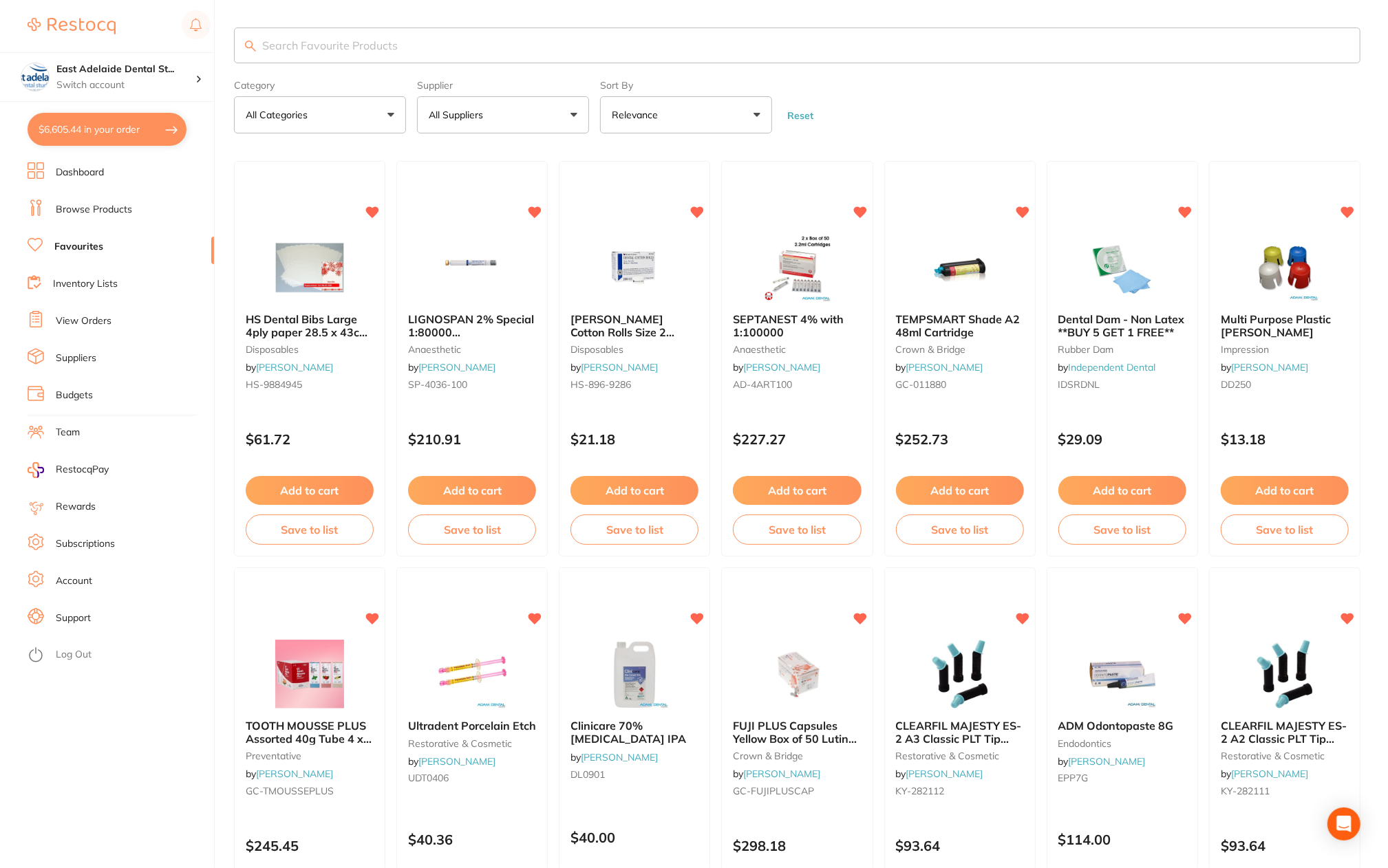
click at [326, 48] on input "search" at bounding box center [797, 44] width 1127 height 35
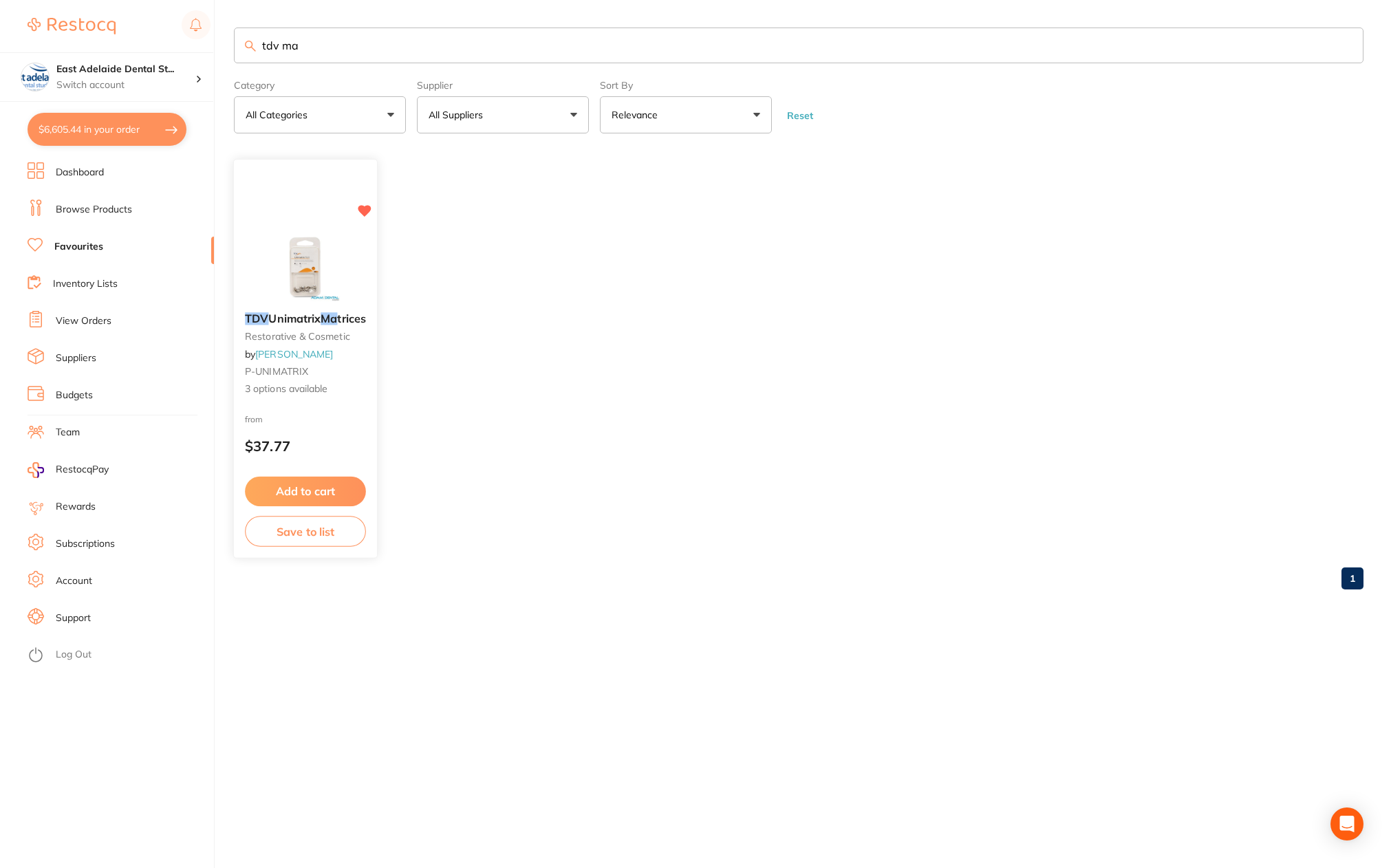
type input "tdv ma"
click at [348, 489] on button "Add to cart" at bounding box center [305, 492] width 121 height 30
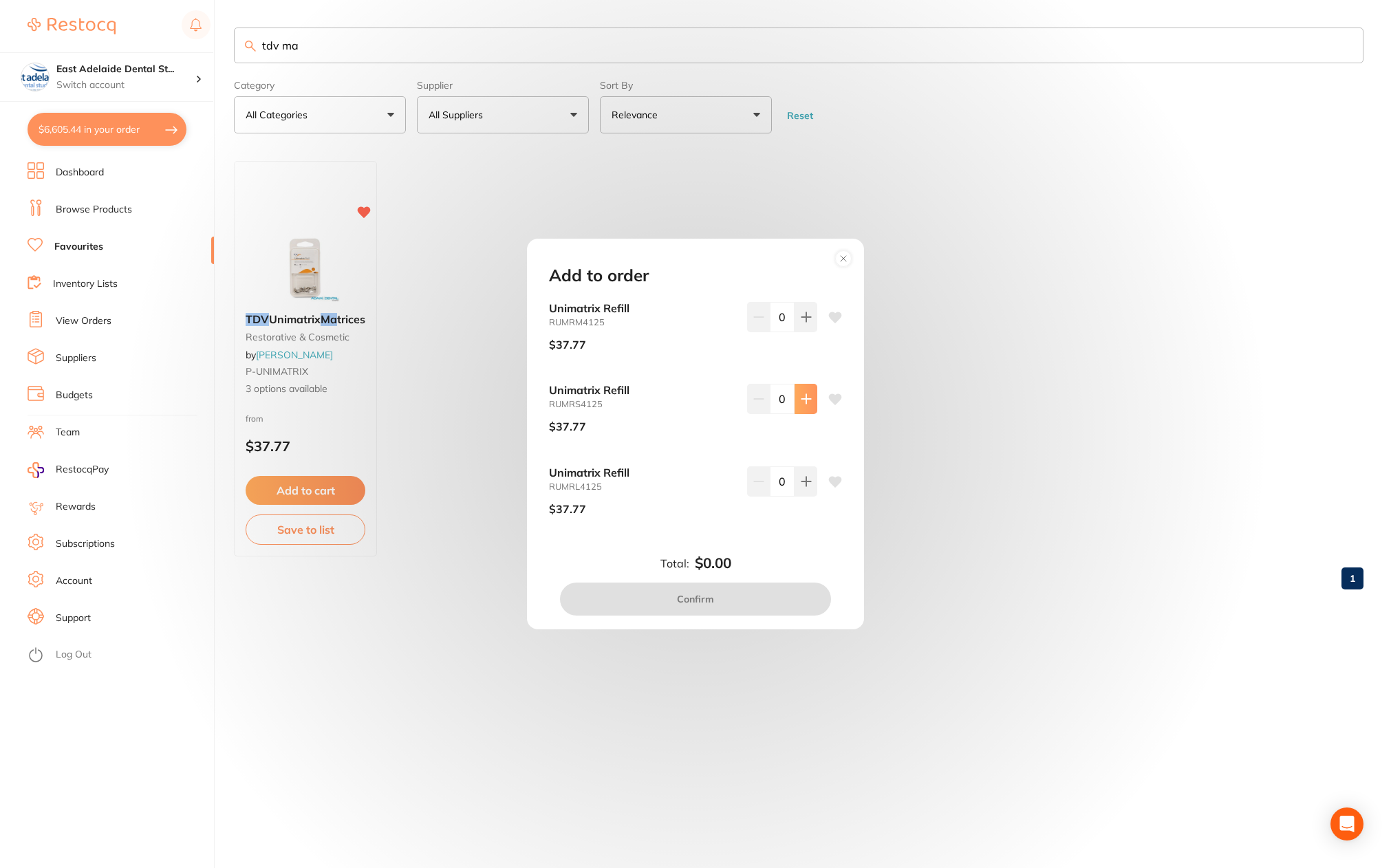
click at [808, 405] on button at bounding box center [806, 399] width 23 height 30
click at [803, 405] on button at bounding box center [806, 399] width 23 height 30
click at [805, 402] on icon at bounding box center [806, 399] width 11 height 11
click at [761, 405] on button at bounding box center [759, 399] width 23 height 30
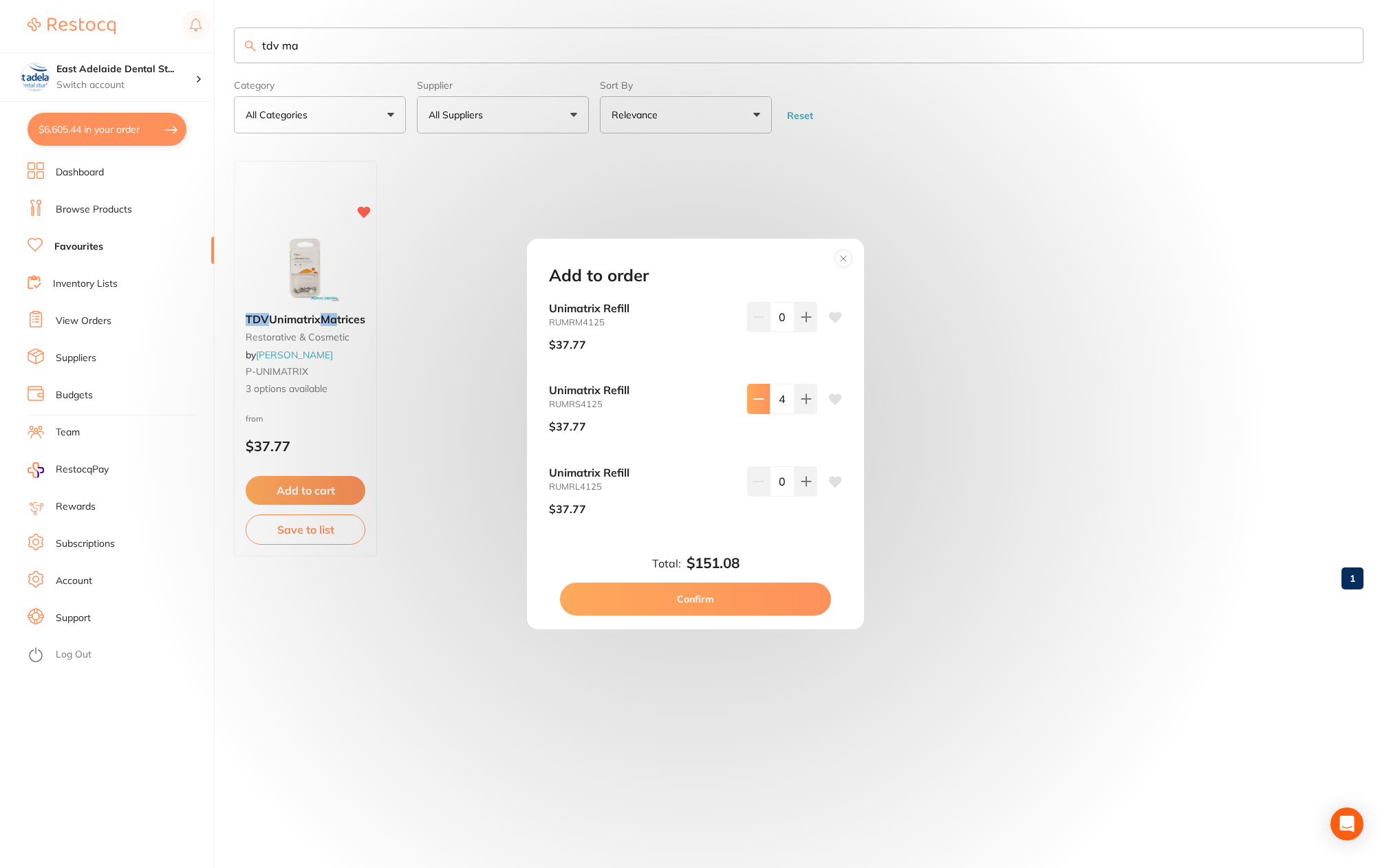
type input "3"
click at [703, 604] on button "Confirm" at bounding box center [695, 600] width 271 height 33
checkbox input "false"
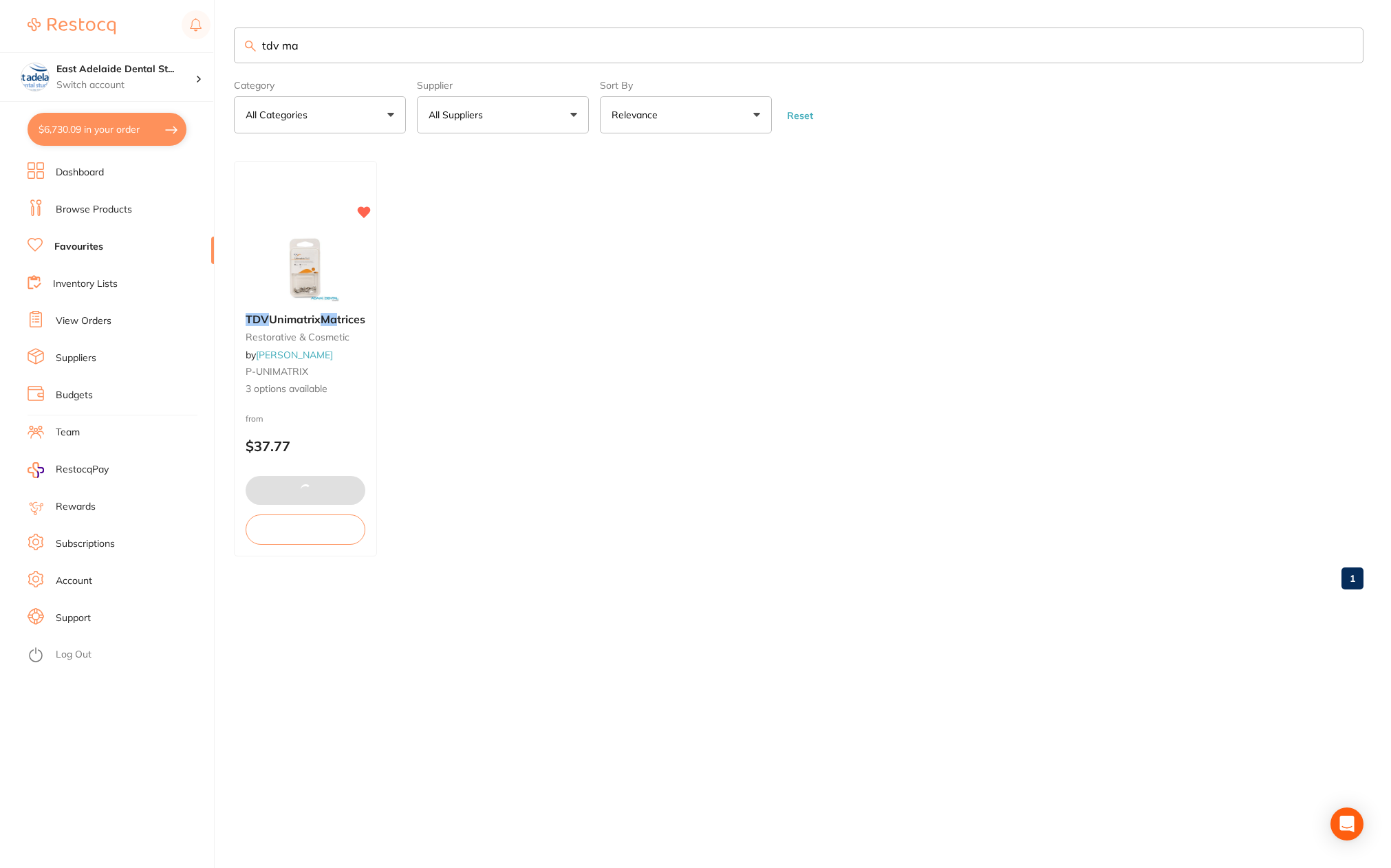
click at [107, 136] on button "$6,730.09 in your order" at bounding box center [106, 129] width 159 height 33
checkbox input "true"
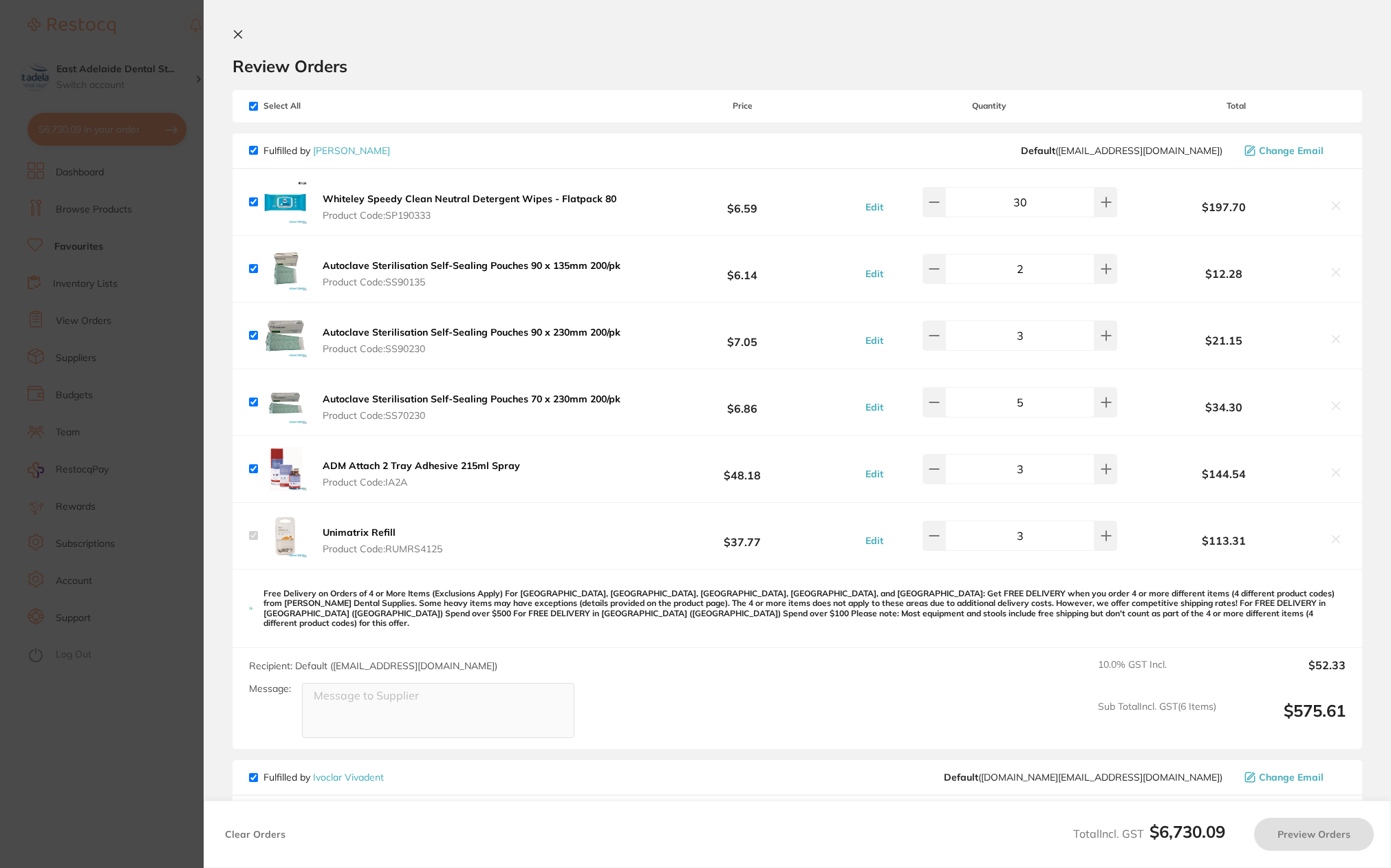
checkbox input "true"
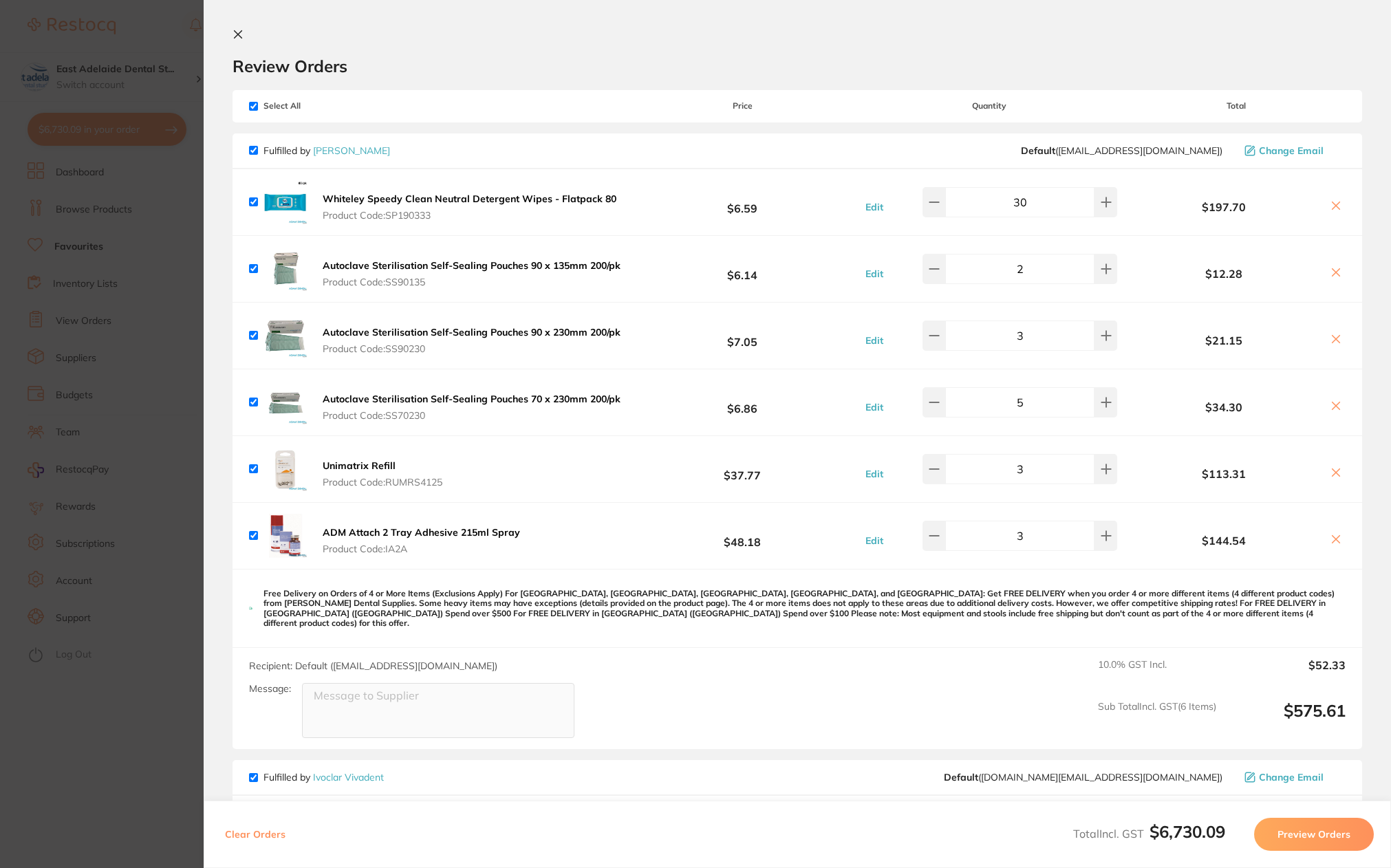
click at [139, 711] on section "Update RRP Set your pre negotiated price for this item. Item Agreed RRP (excl. …" at bounding box center [695, 434] width 1391 height 868
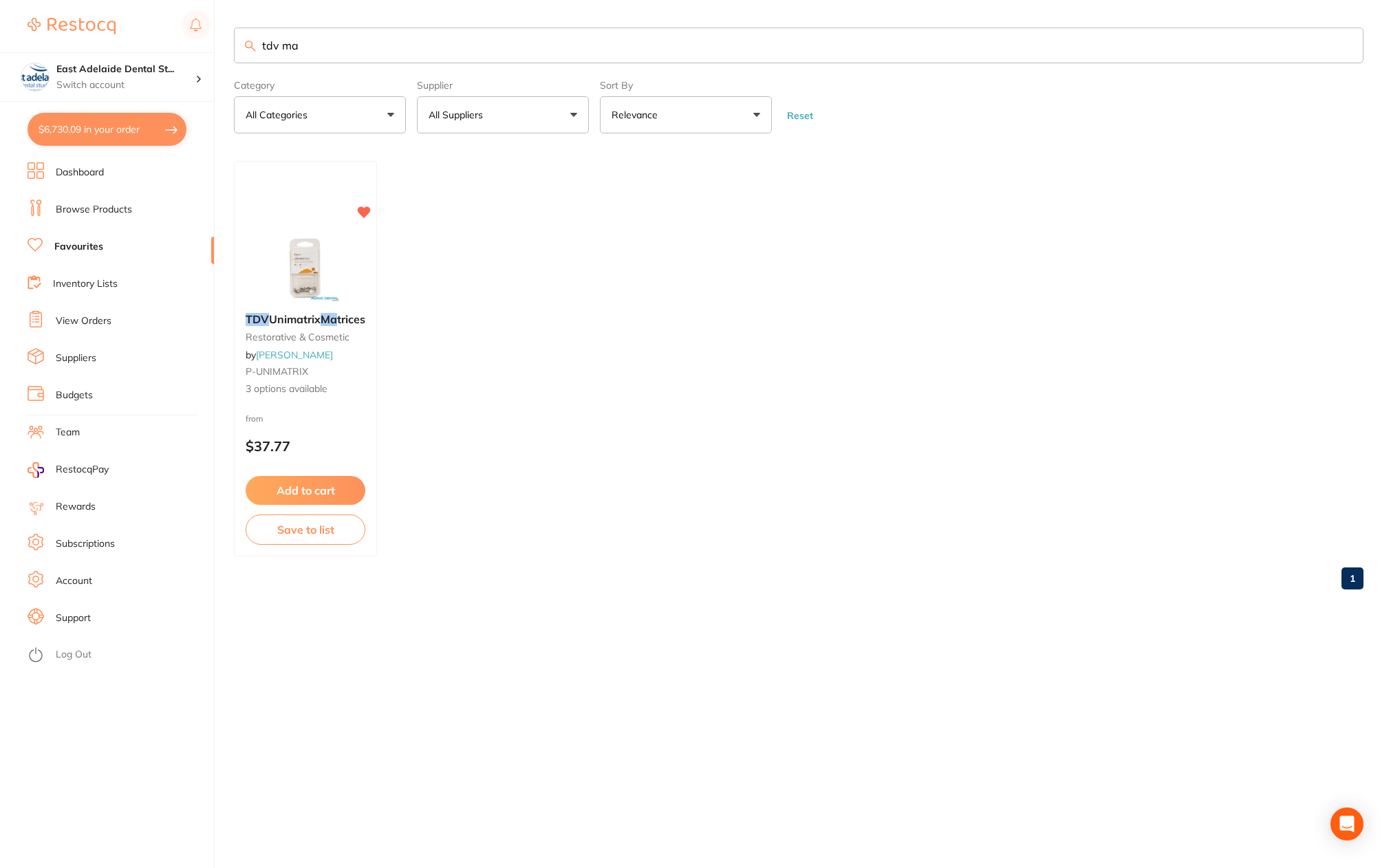
drag, startPoint x: 320, startPoint y: 44, endPoint x: -65, endPoint y: 58, distance: 385.3
click at [0, 58] on html "$6,730.09 [STREET_ADDRESS] Switch account East Adelaide Dental Studio $6,730.09…" at bounding box center [695, 434] width 1391 height 868
type input "581310"
click at [338, 492] on button "Add to cart" at bounding box center [320, 492] width 150 height 30
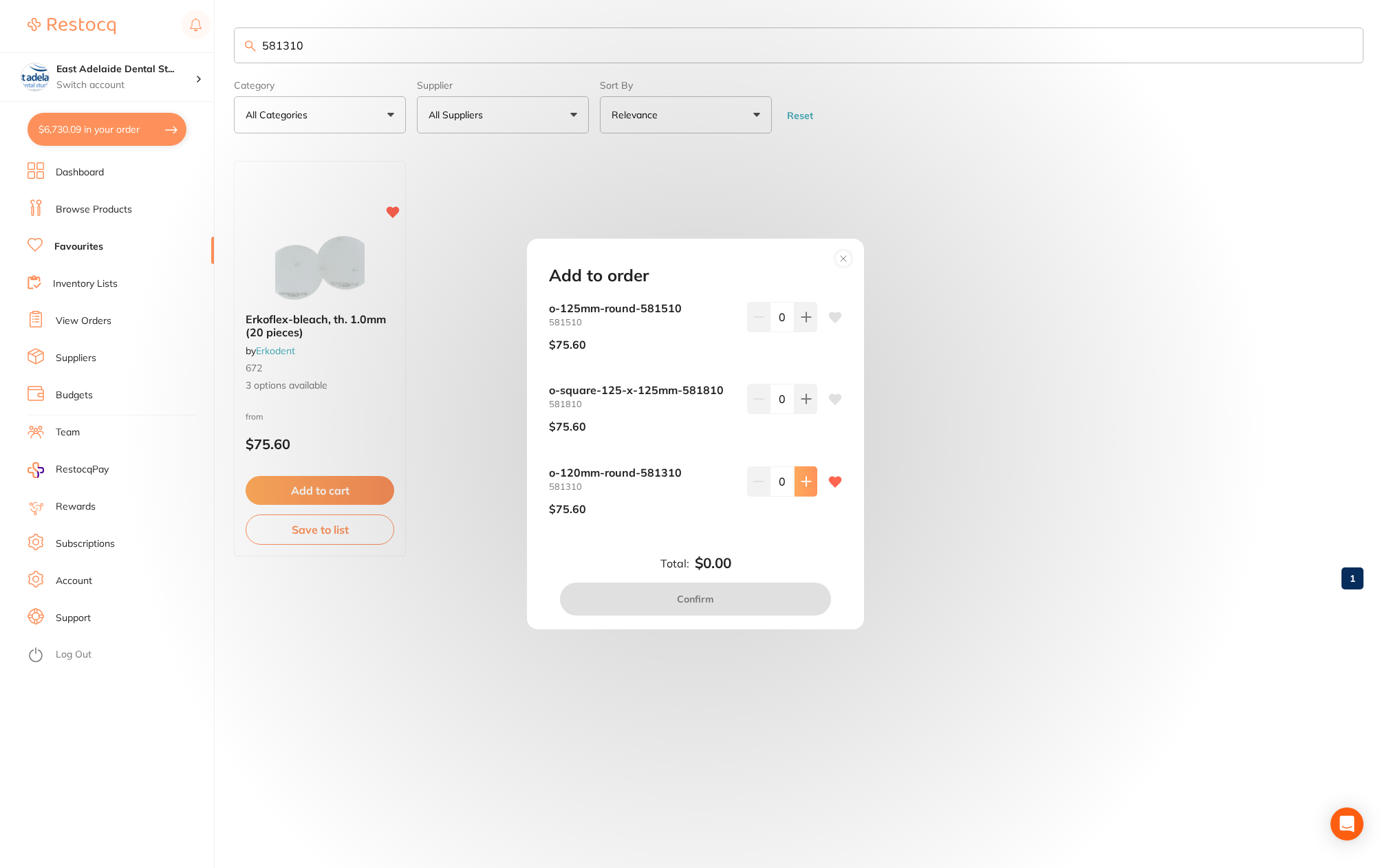
click at [805, 491] on button at bounding box center [806, 481] width 23 height 30
type input "2"
click at [738, 598] on button "Confirm" at bounding box center [695, 600] width 271 height 33
checkbox input "false"
